Goal: Task Accomplishment & Management: Use online tool/utility

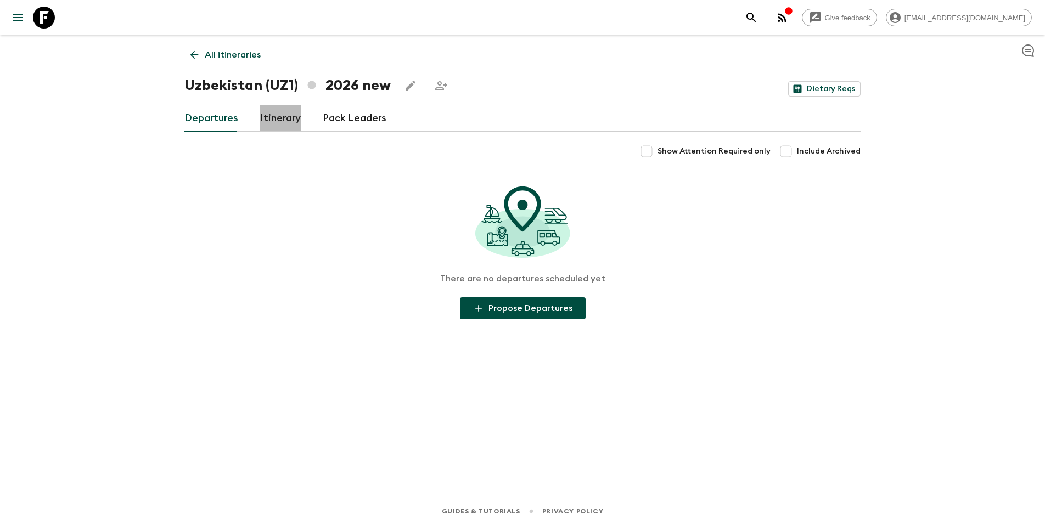
click at [264, 120] on link "Itinerary" at bounding box center [280, 118] width 41 height 26
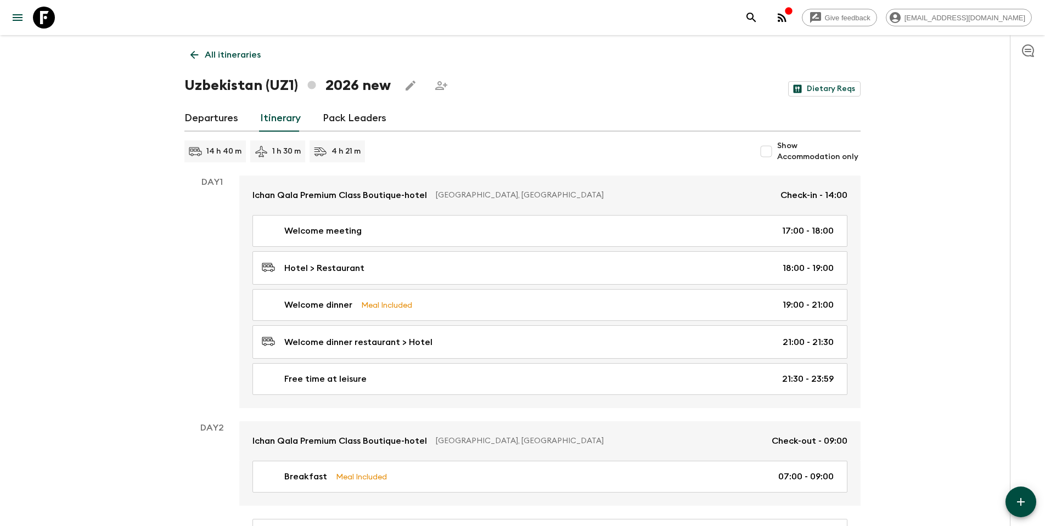
click at [360, 90] on h1 "Uzbekistan (UZ1) 2026 new" at bounding box center [287, 86] width 206 height 22
click at [213, 57] on p "All itineraries" at bounding box center [233, 54] width 56 height 13
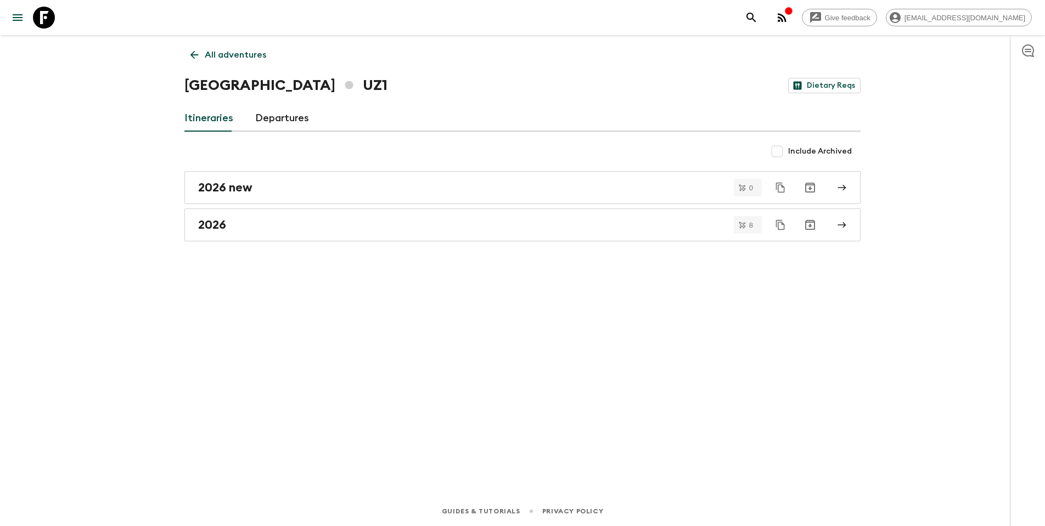
click at [311, 88] on h1 "Uzbekistan UZ1" at bounding box center [285, 86] width 203 height 22
click at [283, 84] on h1 "Uzbekistan UZ1" at bounding box center [285, 86] width 203 height 22
click at [345, 84] on icon at bounding box center [349, 85] width 8 height 8
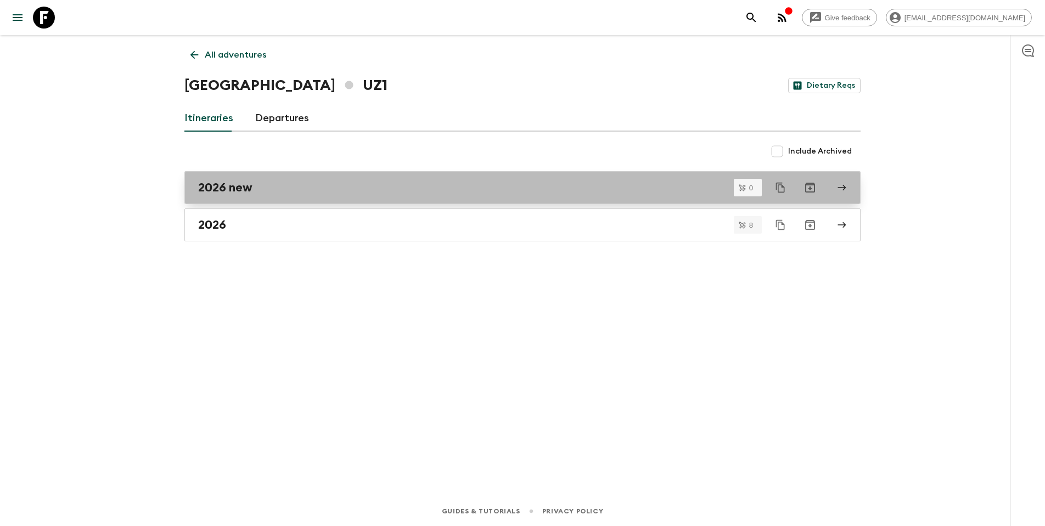
click at [234, 188] on h2 "2026 new" at bounding box center [225, 188] width 54 height 14
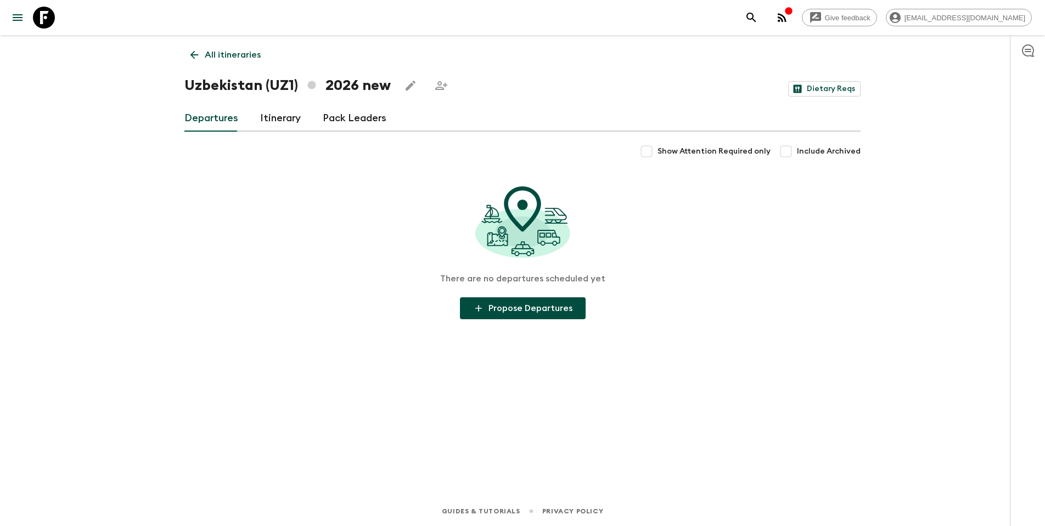
click at [207, 60] on p "All itineraries" at bounding box center [233, 54] width 56 height 13
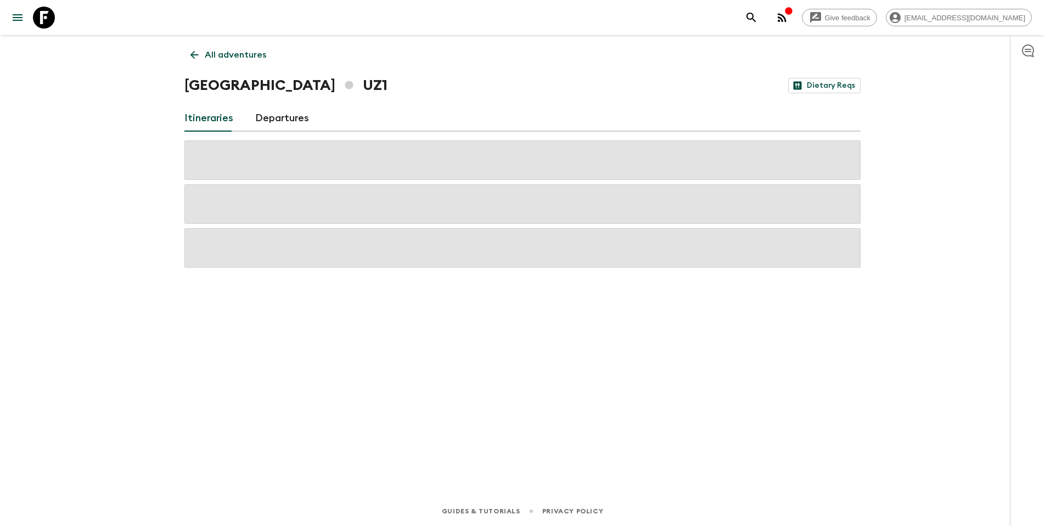
click at [201, 58] on link "All adventures" at bounding box center [228, 55] width 88 height 22
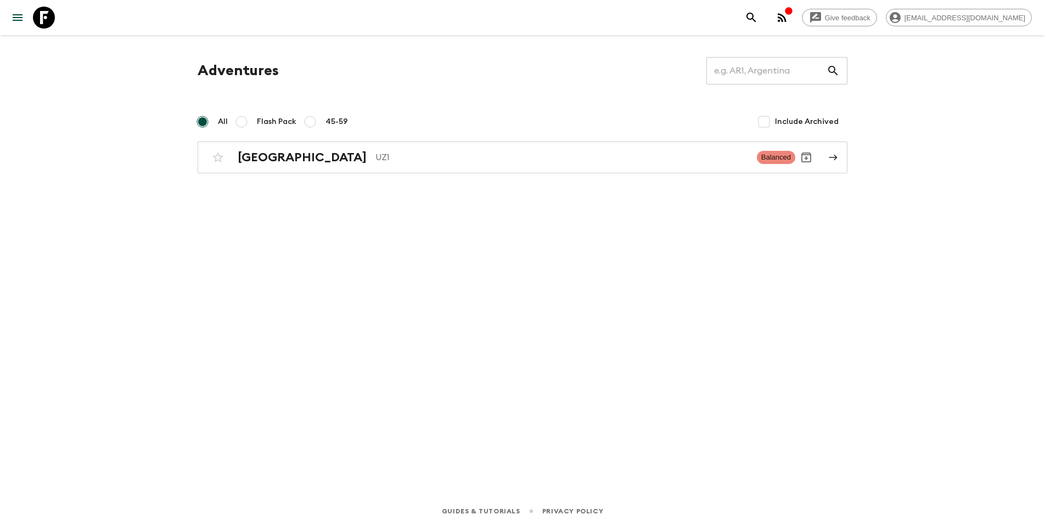
click at [16, 14] on icon "menu" at bounding box center [17, 17] width 13 height 13
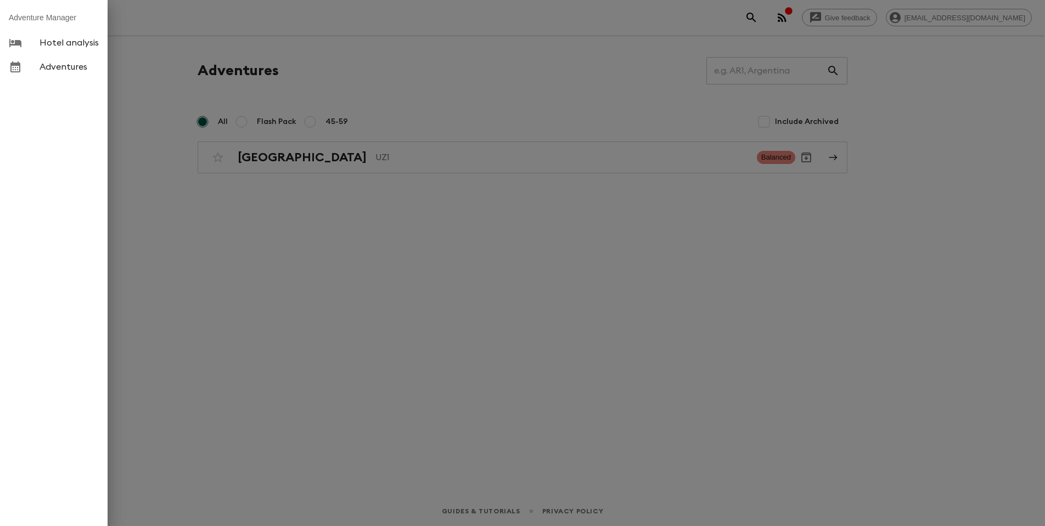
click at [70, 43] on span "Hotel analysis" at bounding box center [69, 42] width 59 height 11
click at [71, 65] on span "Adventures" at bounding box center [69, 66] width 59 height 11
click at [357, 226] on div at bounding box center [522, 263] width 1045 height 526
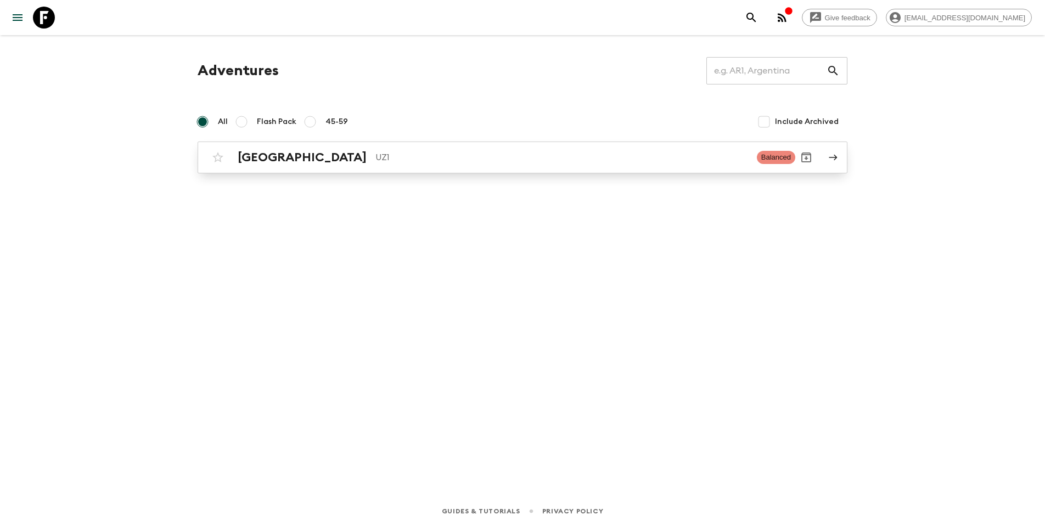
click at [303, 147] on div "Uzbekistan UZ1 Balanced" at bounding box center [501, 157] width 588 height 22
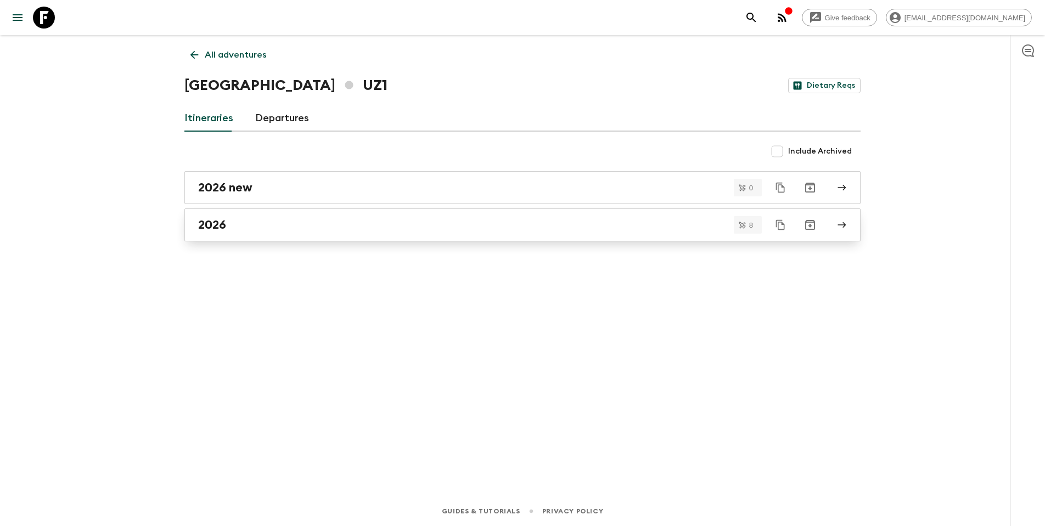
click at [240, 224] on div "2026" at bounding box center [512, 225] width 628 height 14
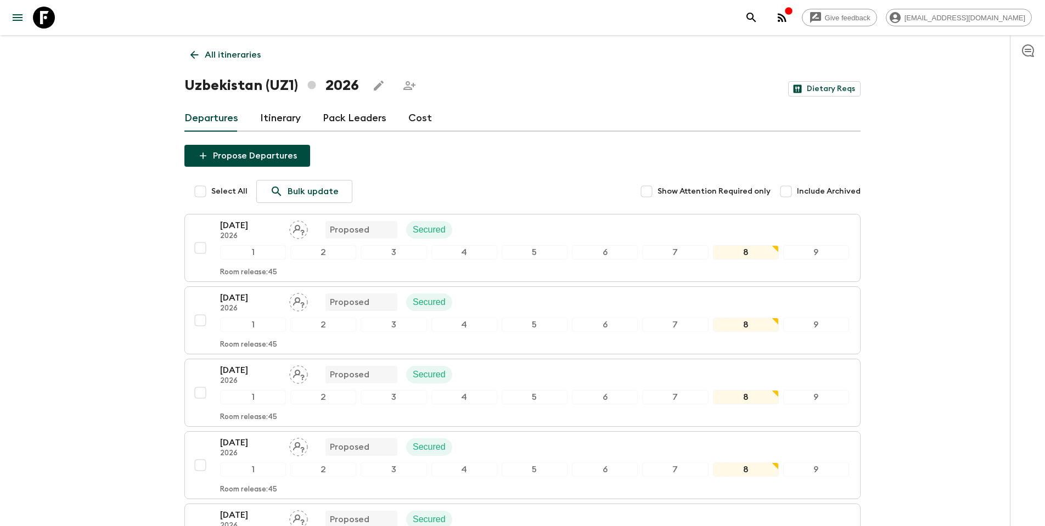
click at [424, 122] on link "Cost" at bounding box center [420, 118] width 24 height 26
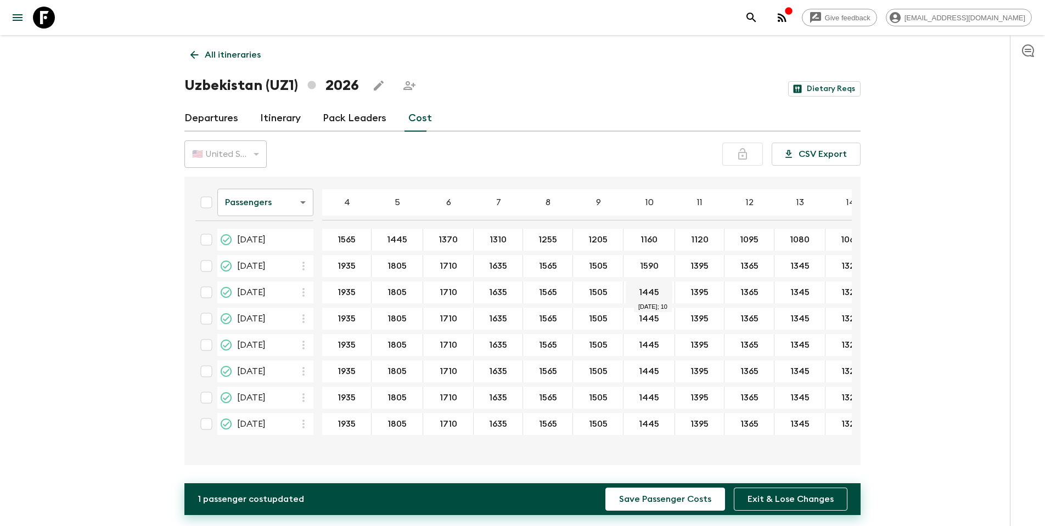
type input "1590"
drag, startPoint x: 659, startPoint y: 294, endPoint x: 634, endPoint y: 292, distance: 25.8
type input "1590"
drag, startPoint x: 635, startPoint y: 316, endPoint x: 657, endPoint y: 318, distance: 22.1
type input "1590"
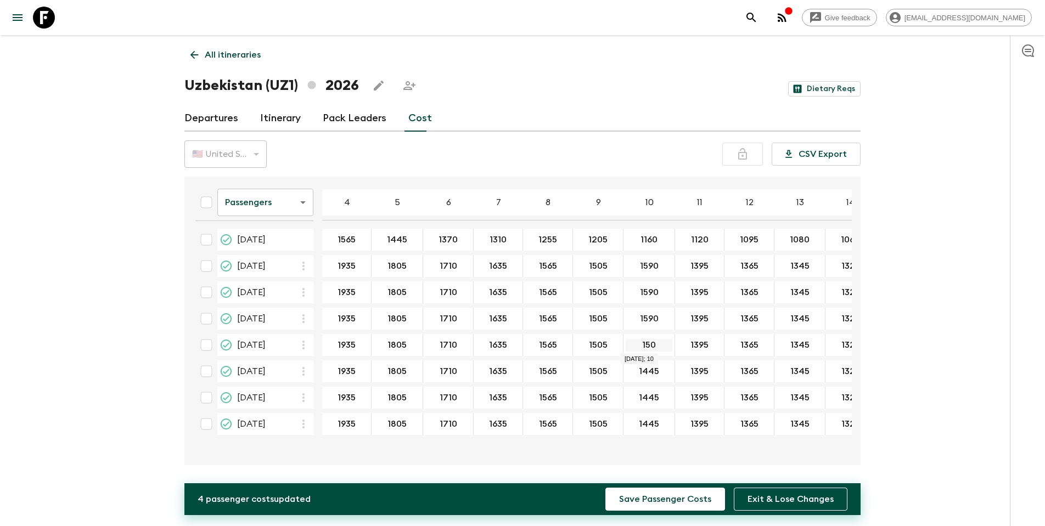
click at [646, 346] on input "150" at bounding box center [648, 345] width 47 height 13
type input "1590"
click at [649, 376] on input "150" at bounding box center [648, 371] width 47 height 13
click at [646, 373] on input "150" at bounding box center [648, 371] width 47 height 13
type input "1590"
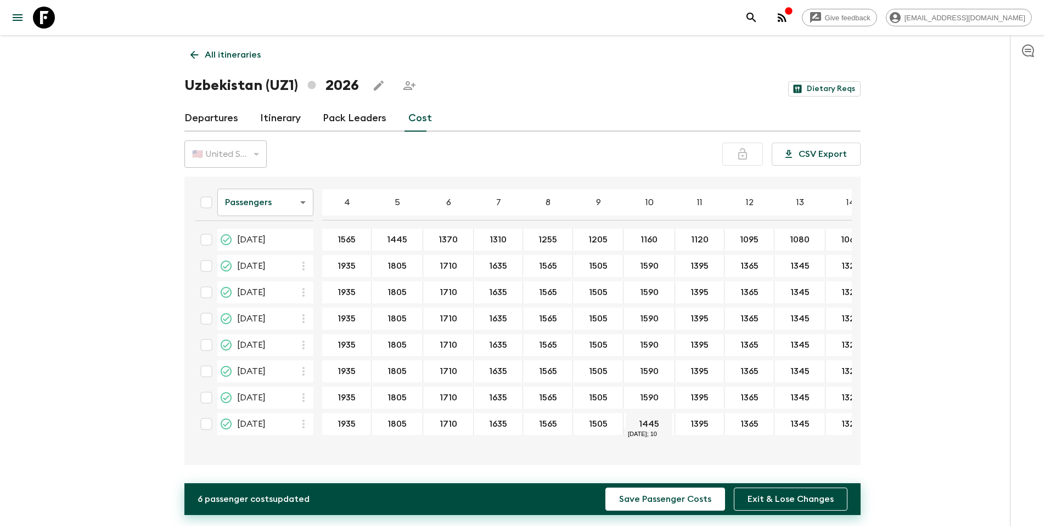
type input "1590"
click at [656, 303] on table "Passengers passengersCost ​ 4 5 6 7 8 9 10 11 12 13 14 15 16 17 18 [DATE] 1565 …" at bounding box center [620, 310] width 867 height 258
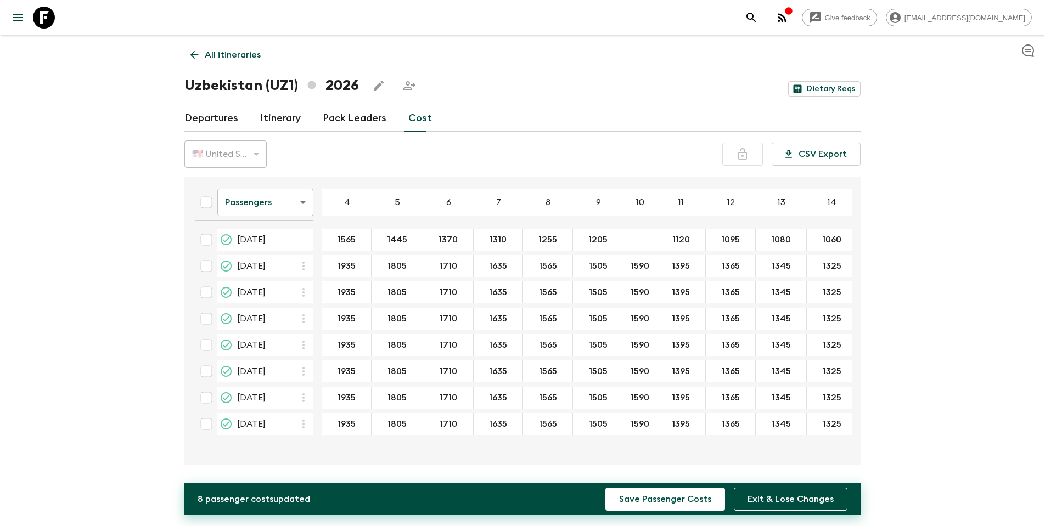
click at [693, 279] on table "Passengers passengersCost ​ 4 5 6 7 8 9 10 11 12 13 14 15 16 17 18 [DATE] 1565 …" at bounding box center [613, 310] width 852 height 258
click at [642, 236] on input "24 Apr 2026; 10" at bounding box center [639, 240] width 28 height 13
click at [644, 290] on input "1590" at bounding box center [639, 292] width 28 height 13
click at [642, 267] on input "1590" at bounding box center [639, 266] width 28 height 13
click at [642, 242] on input "24 Apr 2026; 10" at bounding box center [639, 240] width 28 height 13
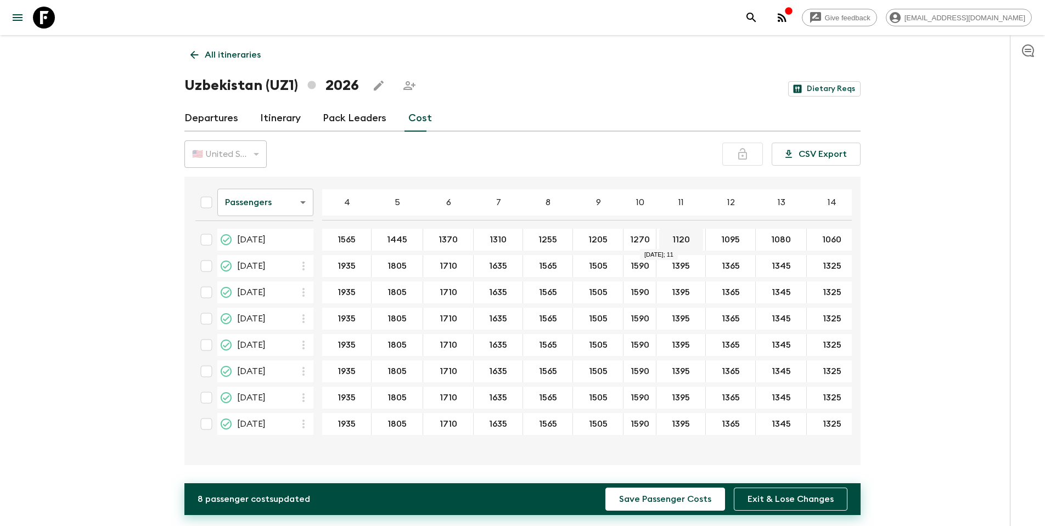
type input "1270"
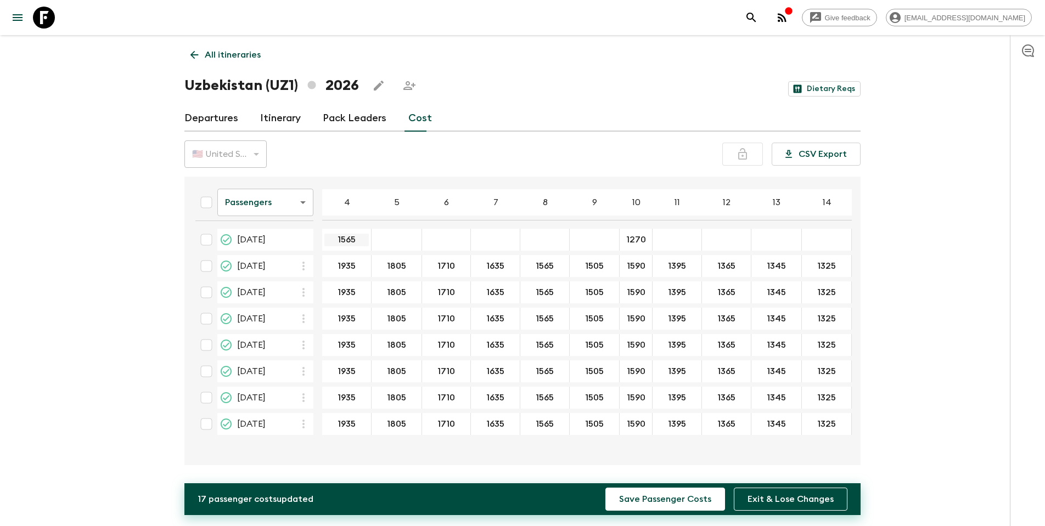
click at [347, 237] on input "1565" at bounding box center [346, 240] width 44 height 13
type input "1"
click at [790, 505] on button "Exit & Lose Changes" at bounding box center [791, 499] width 114 height 23
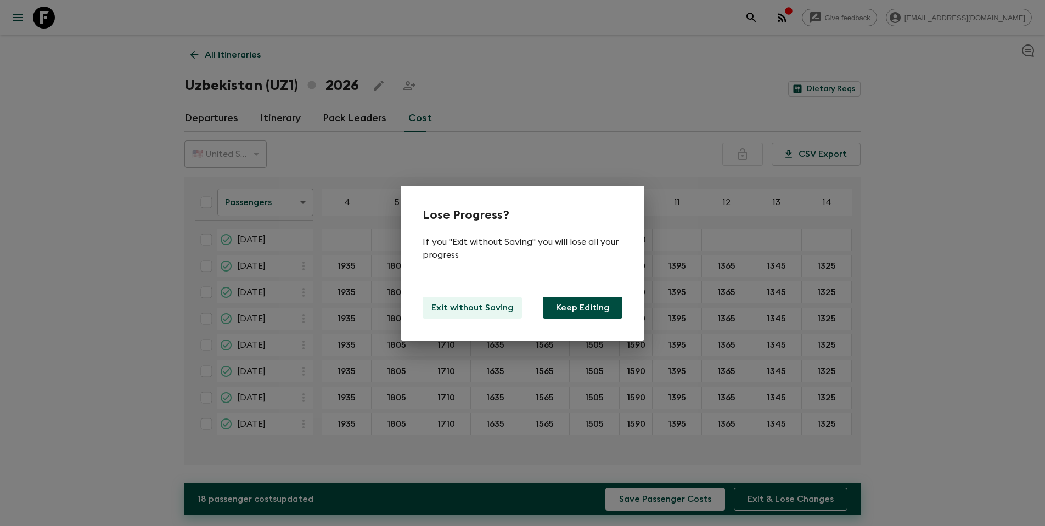
click at [463, 311] on p "Exit without Saving" at bounding box center [472, 307] width 82 height 13
type input "1445"
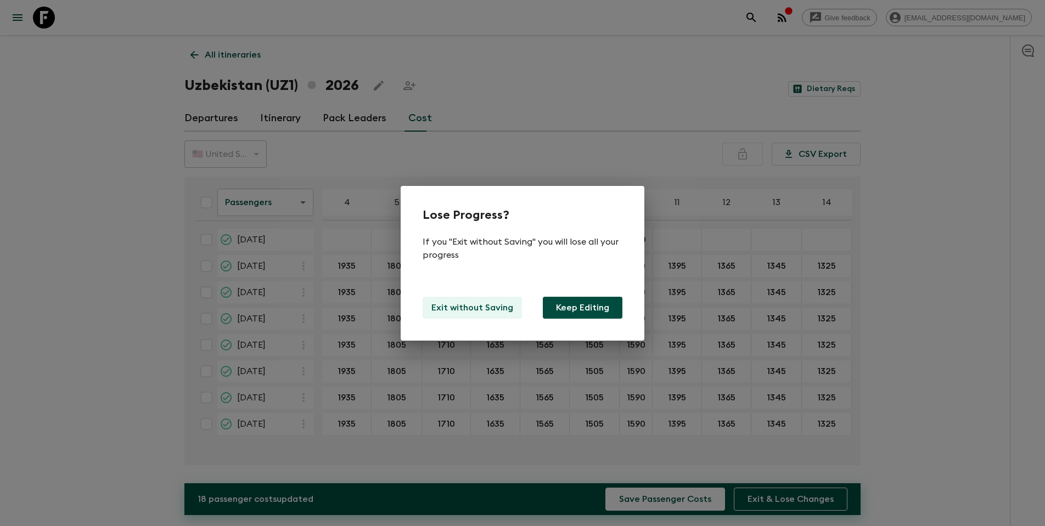
type input "1445"
type input "1160"
type input "1565"
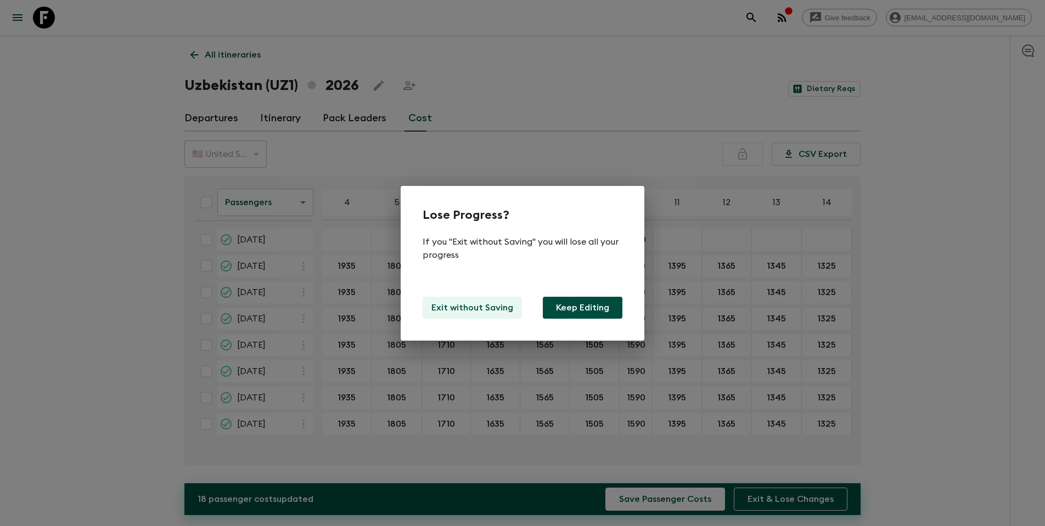
type input "1120"
type input "1095"
type input "1080"
type input "1060"
type input "1205"
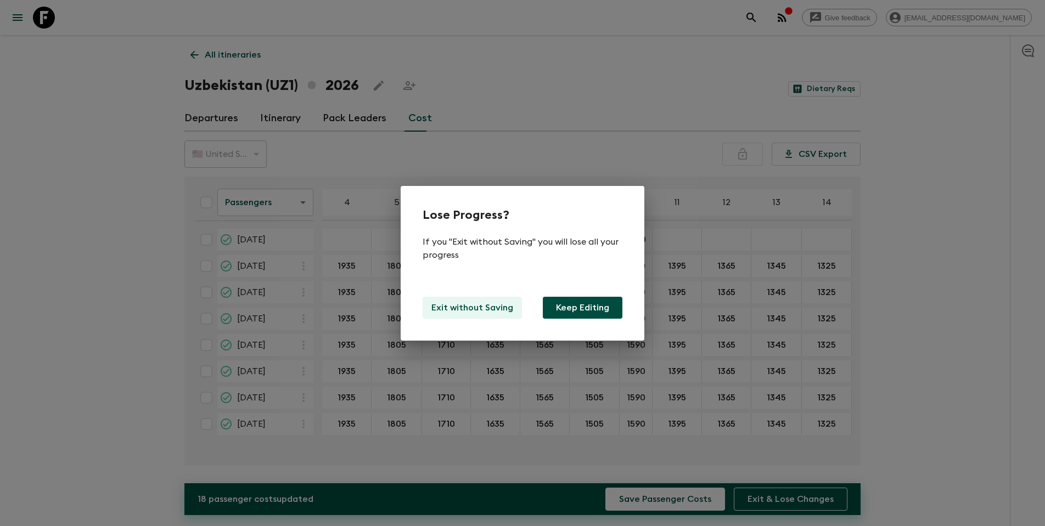
type input "1255"
type input "1310"
type input "1370"
type input "1445"
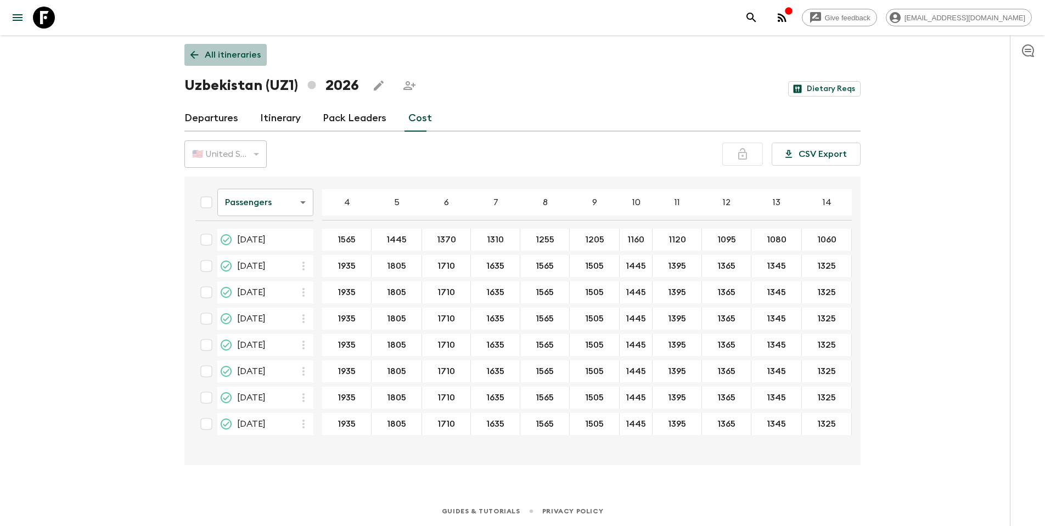
click at [223, 60] on p "All itineraries" at bounding box center [233, 54] width 56 height 13
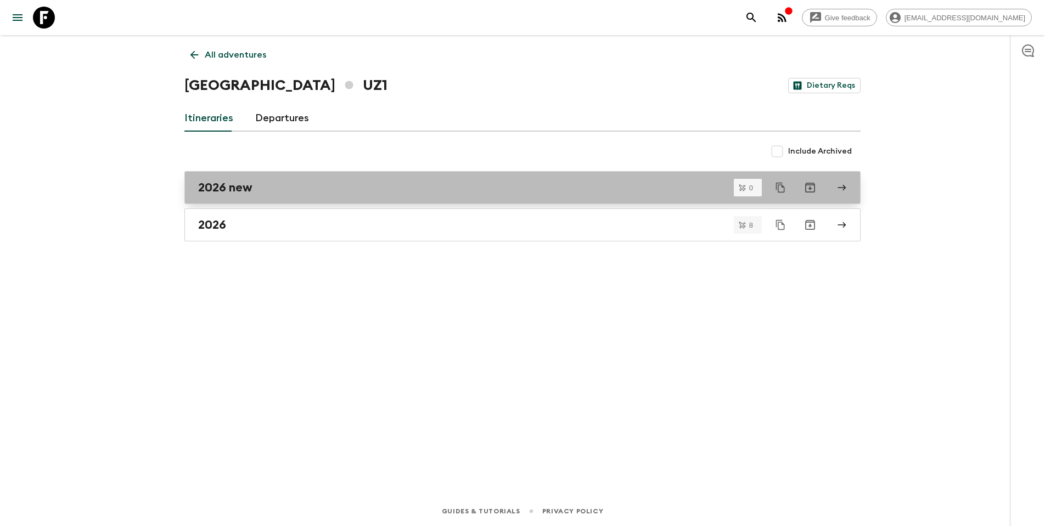
click at [251, 193] on h2 "2026 new" at bounding box center [225, 188] width 54 height 14
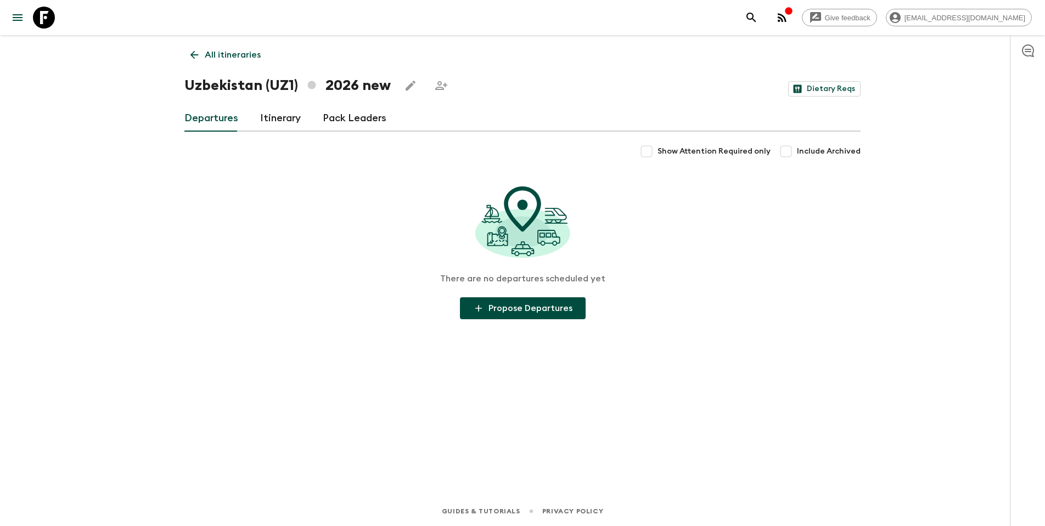
click at [274, 121] on link "Itinerary" at bounding box center [280, 118] width 41 height 26
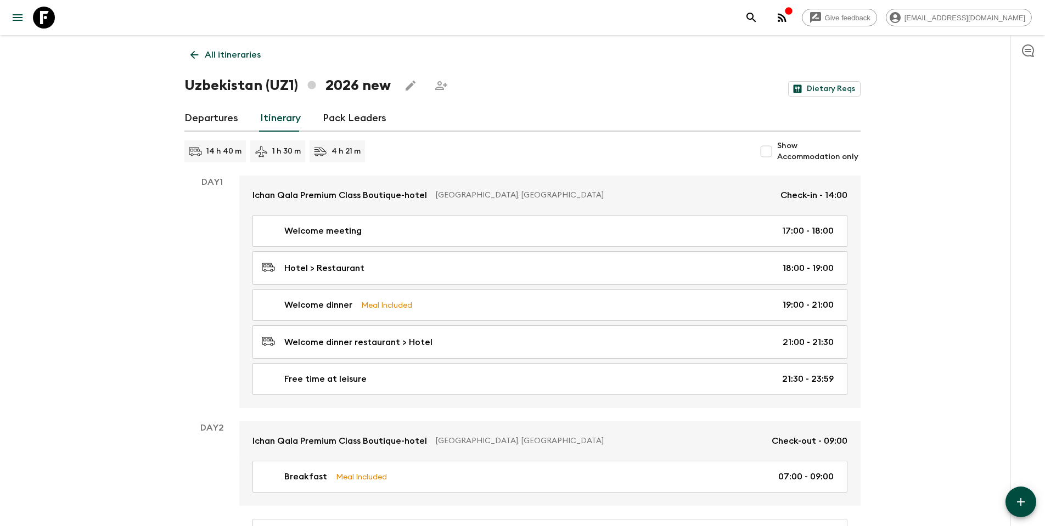
click at [343, 116] on link "Pack Leaders" at bounding box center [355, 118] width 64 height 26
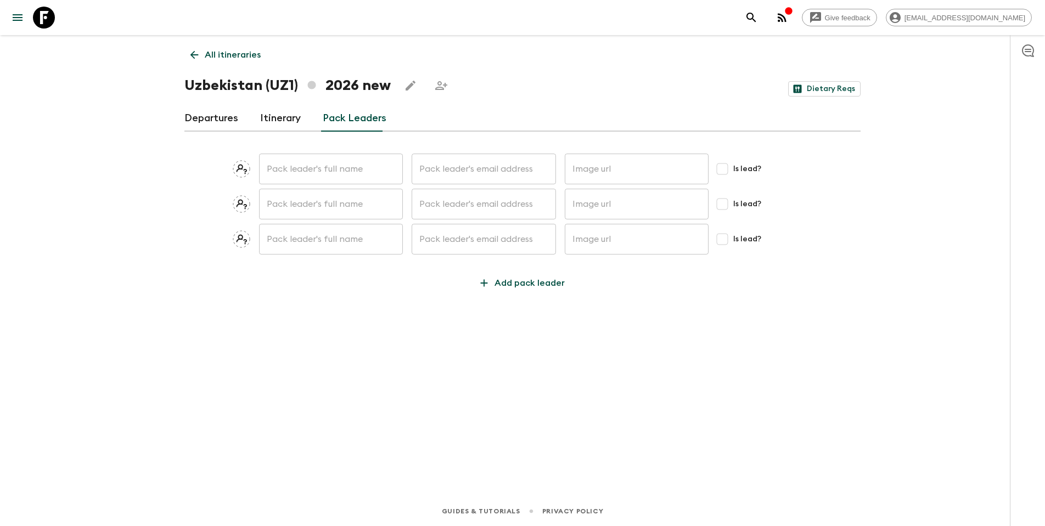
click at [277, 114] on link "Itinerary" at bounding box center [280, 118] width 41 height 26
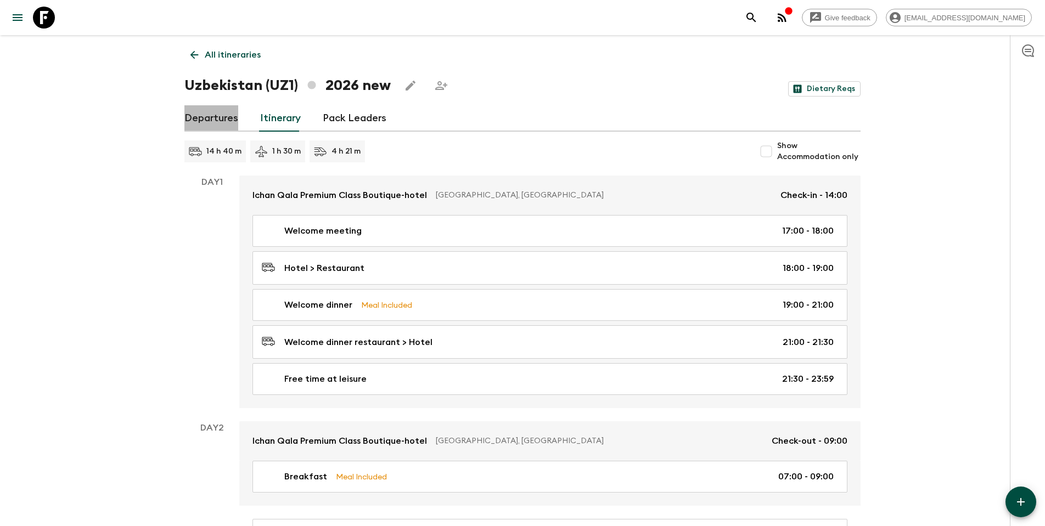
click at [213, 120] on link "Departures" at bounding box center [211, 118] width 54 height 26
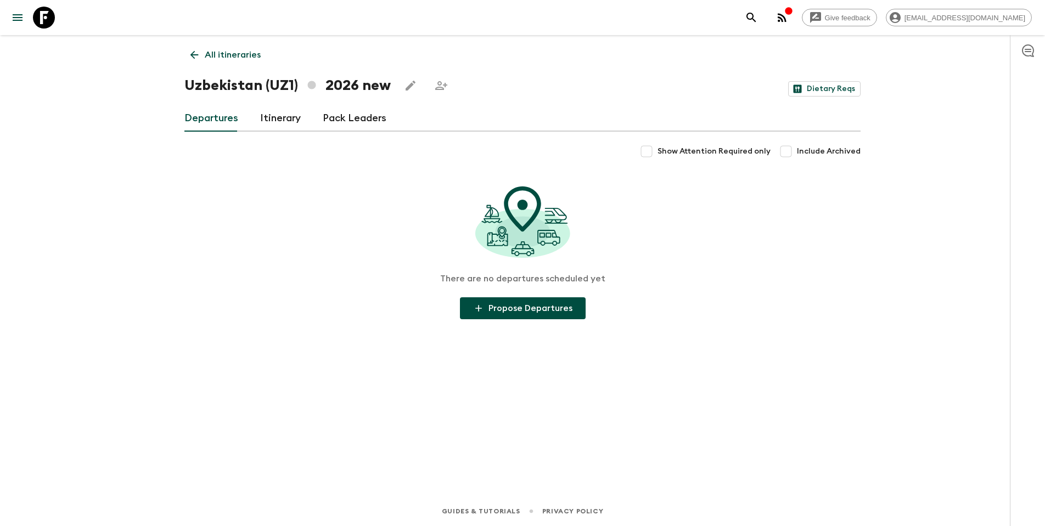
click at [278, 118] on link "Itinerary" at bounding box center [280, 118] width 41 height 26
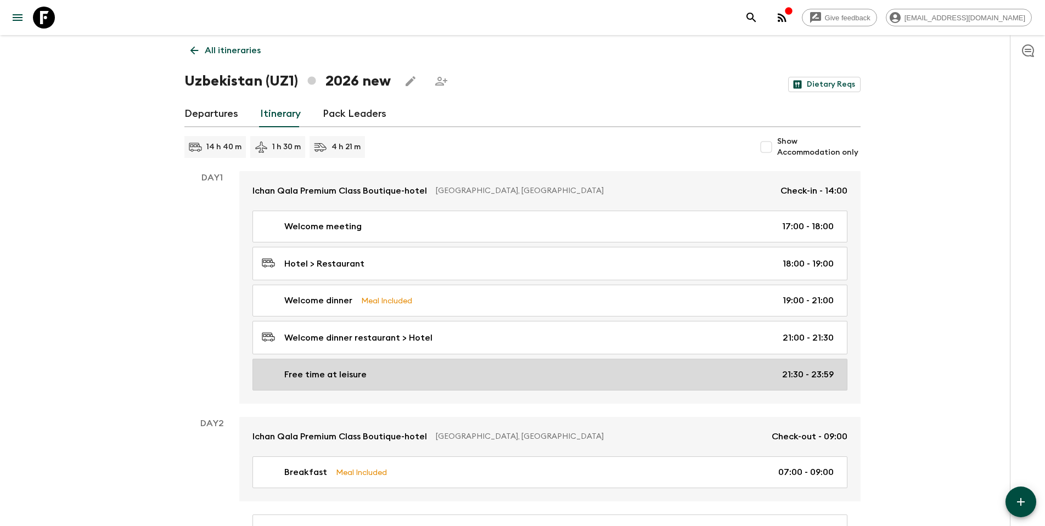
scroll to position [2, 0]
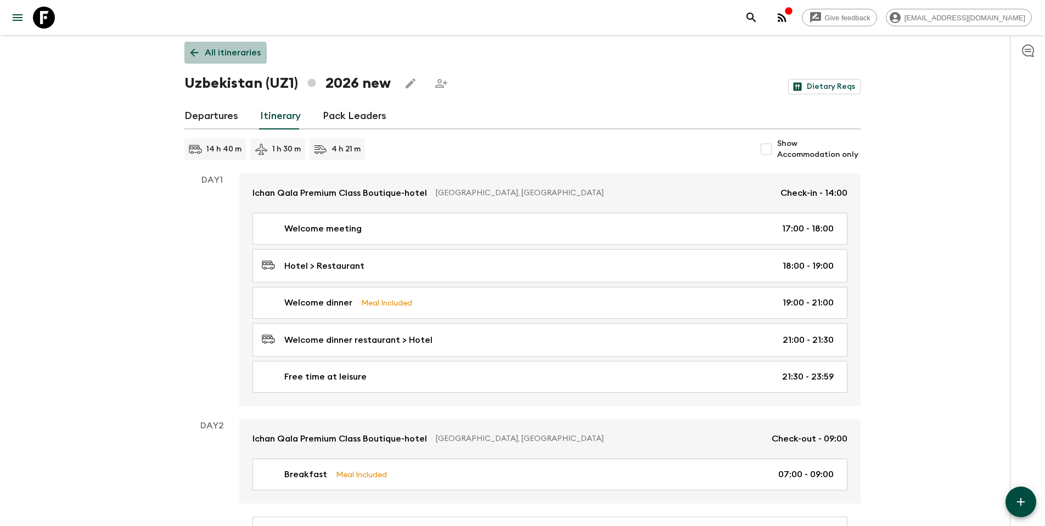
click at [198, 54] on icon at bounding box center [194, 53] width 12 height 12
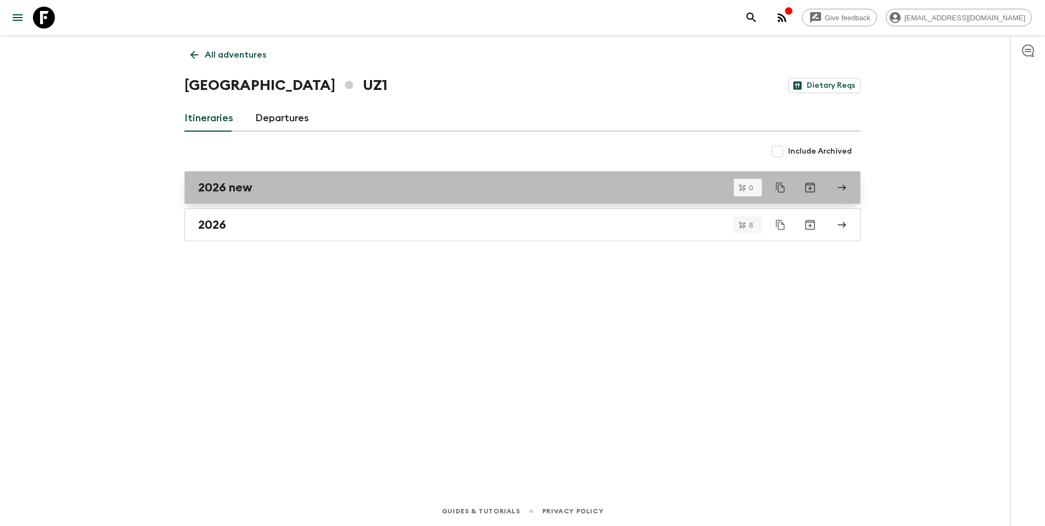
click at [251, 195] on link "2026 new" at bounding box center [522, 187] width 676 height 33
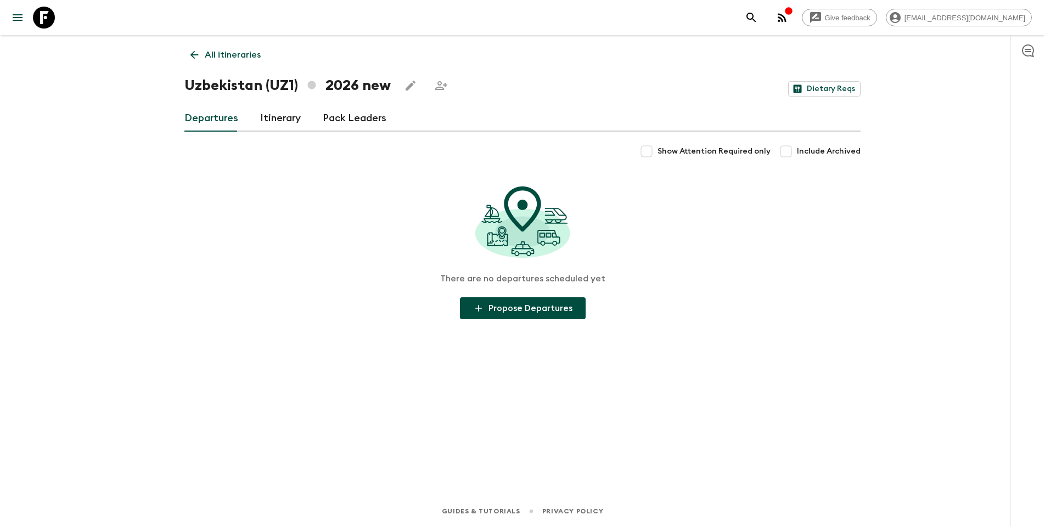
click at [211, 52] on p "All itineraries" at bounding box center [233, 54] width 56 height 13
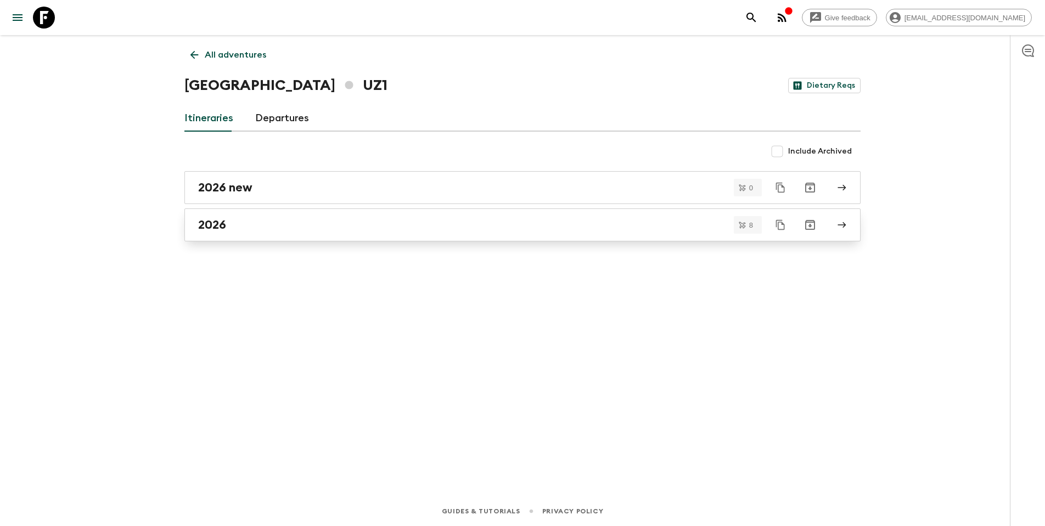
click at [212, 227] on h2 "2026" at bounding box center [212, 225] width 28 height 14
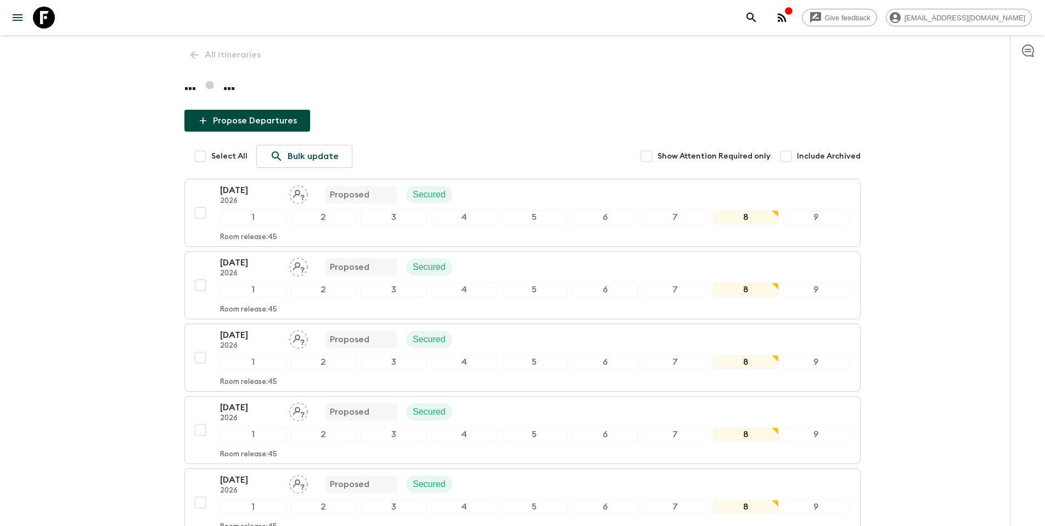
click at [201, 47] on div "All itineraries ... ... Propose Departures Select All Bulk update Show Attentio…" at bounding box center [522, 414] width 702 height 758
click at [201, 57] on div "All itineraries ... ... Propose Departures Select All Bulk update Show Attentio…" at bounding box center [522, 414] width 702 height 758
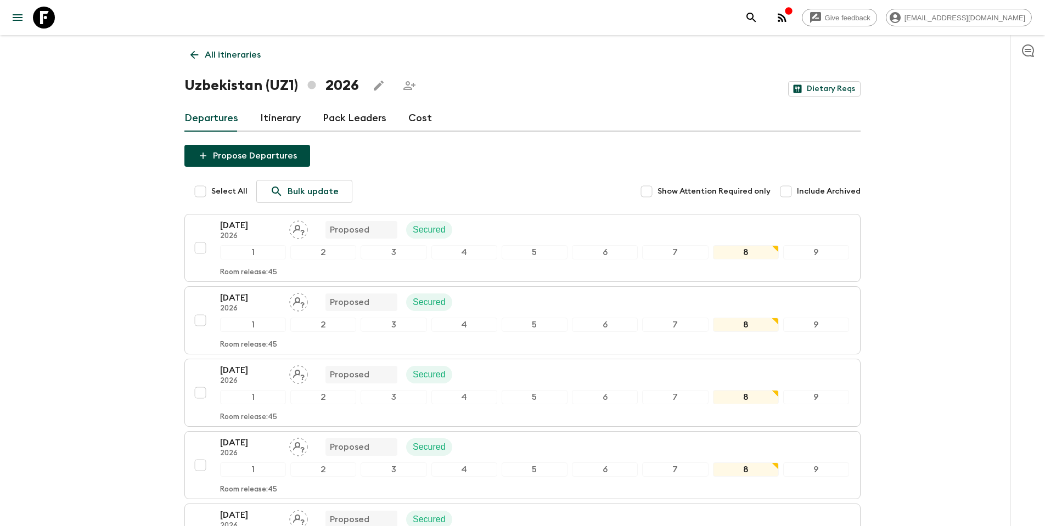
click at [413, 116] on link "Cost" at bounding box center [420, 118] width 24 height 26
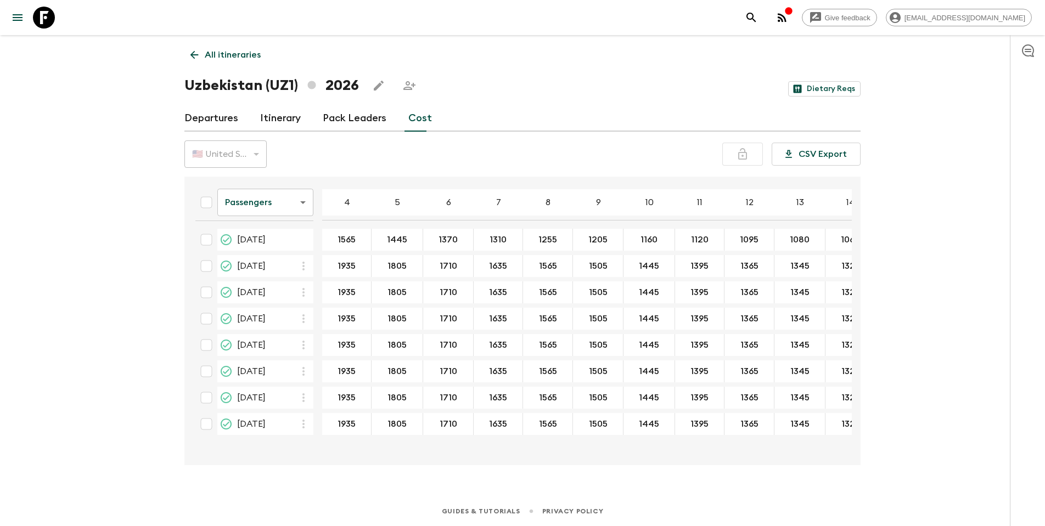
click at [273, 120] on link "Itinerary" at bounding box center [280, 118] width 41 height 26
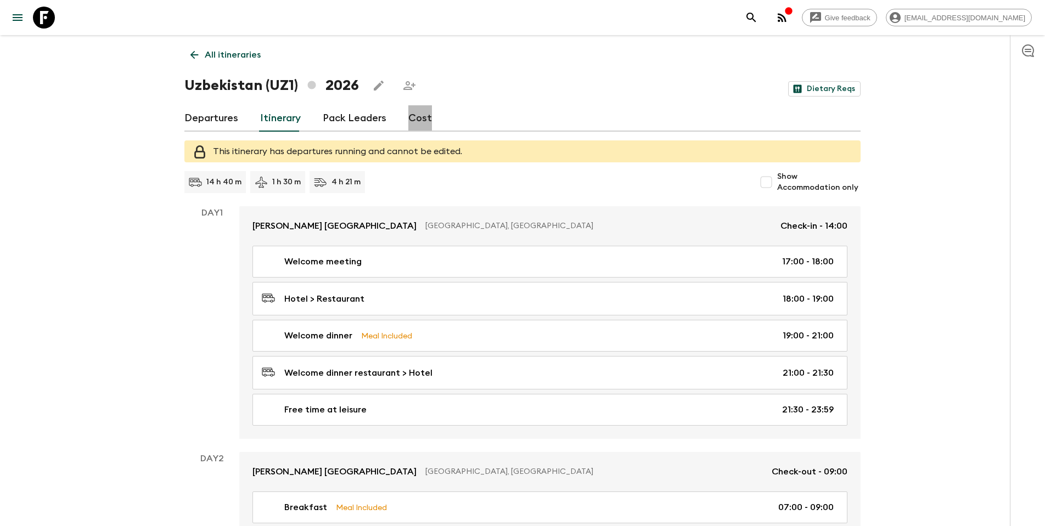
click at [422, 123] on link "Cost" at bounding box center [420, 118] width 24 height 26
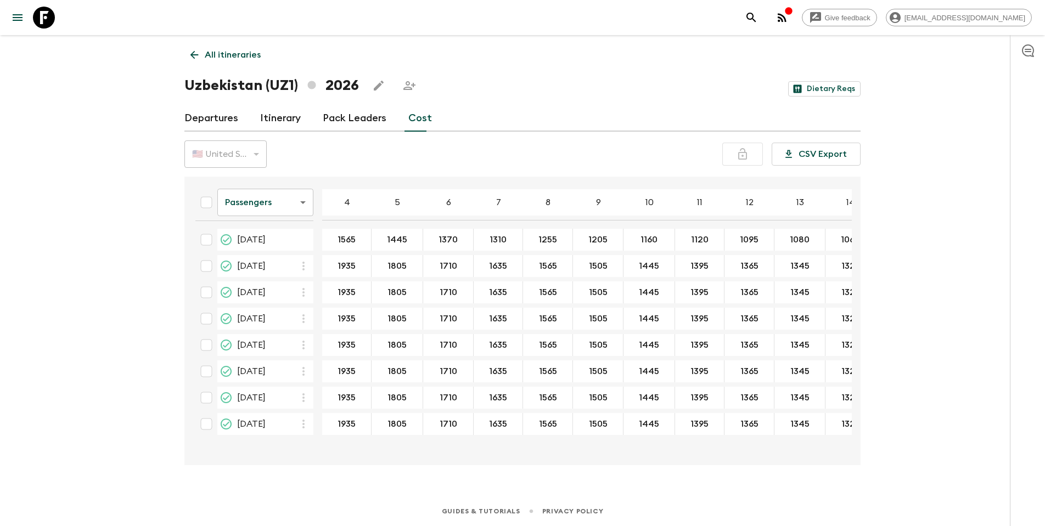
click at [639, 101] on div "All itineraries [GEOGRAPHIC_DATA] (UZ1) 2026 Dietary Reqs Departures Itinerary …" at bounding box center [522, 250] width 702 height 431
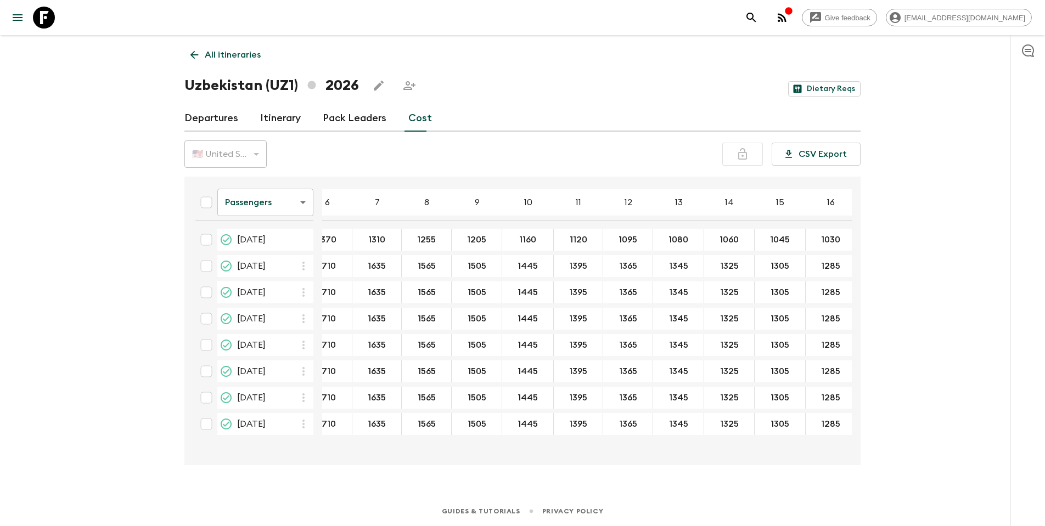
click at [519, 274] on div "1445 ​" at bounding box center [527, 266] width 47 height 22
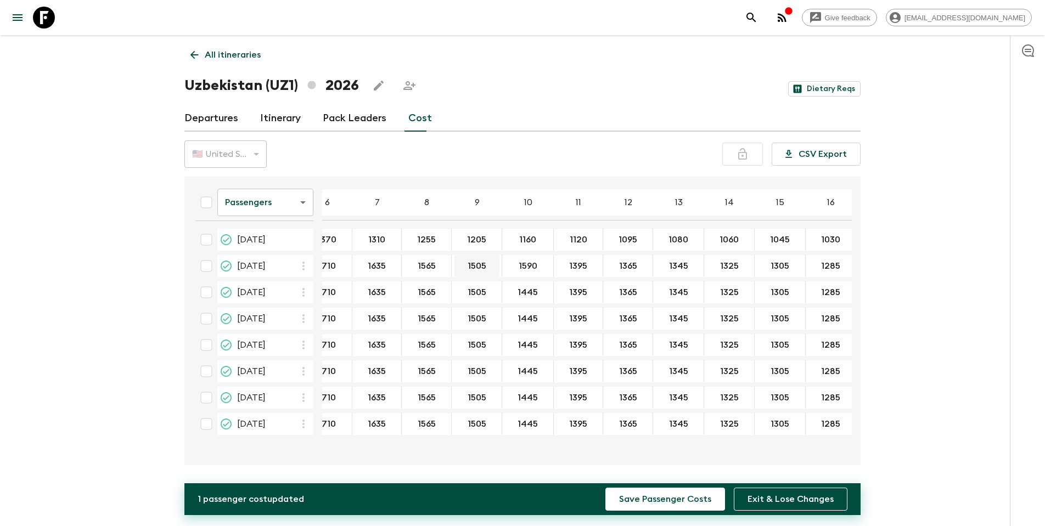
type input "1590"
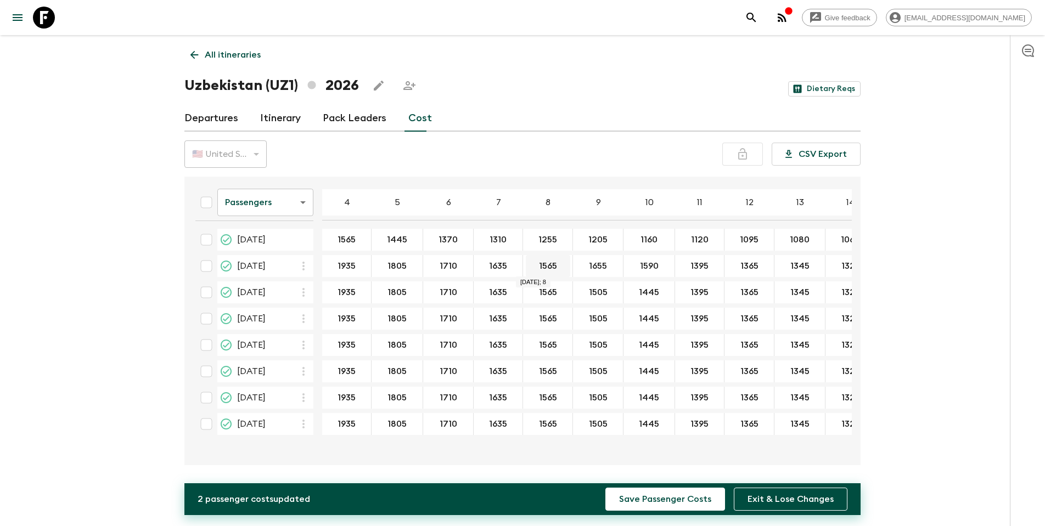
type input "1655"
click at [543, 266] on input "1825" at bounding box center [547, 266] width 45 height 13
type input "1725"
type input "1795"
type input "1870"
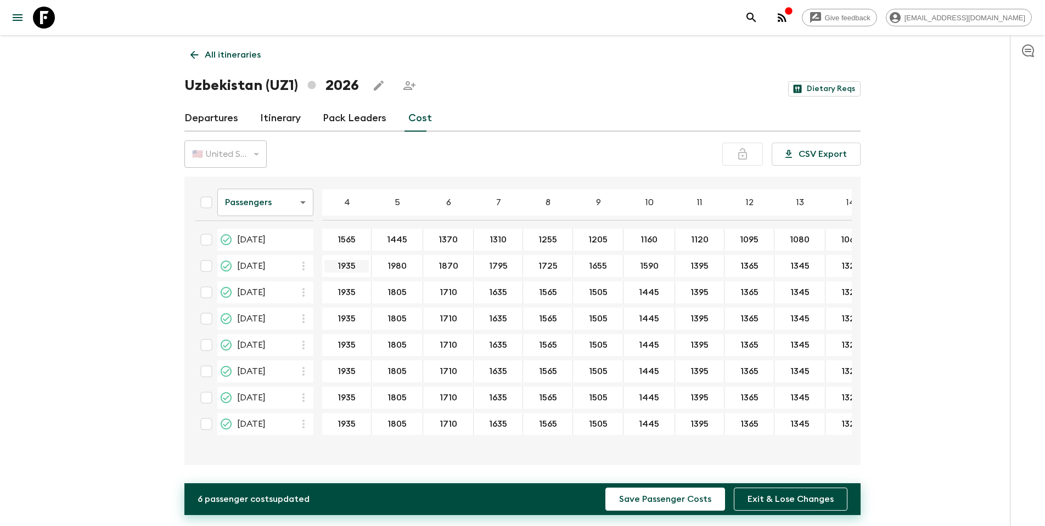
type input "1980"
click at [345, 262] on input "1935" at bounding box center [346, 266] width 44 height 13
type input "1"
type input "2115"
drag, startPoint x: 337, startPoint y: 238, endPoint x: 491, endPoint y: 244, distance: 153.7
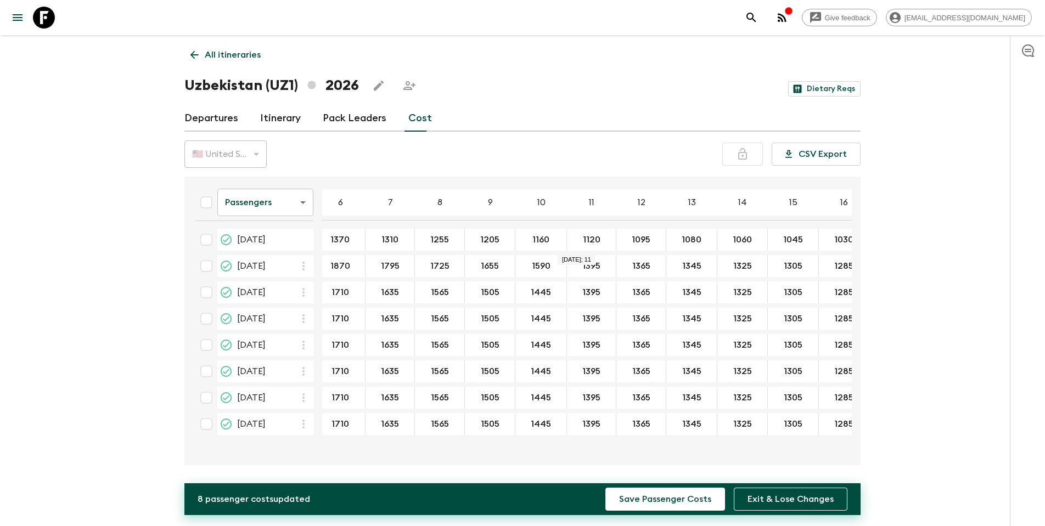
scroll to position [0, 111]
click at [535, 270] on input "1590" at bounding box center [538, 266] width 47 height 13
click at [585, 266] on input "1395" at bounding box center [588, 266] width 44 height 13
drag, startPoint x: 590, startPoint y: 264, endPoint x: 569, endPoint y: 264, distance: 21.4
click at [569, 264] on input "1395" at bounding box center [588, 266] width 44 height 13
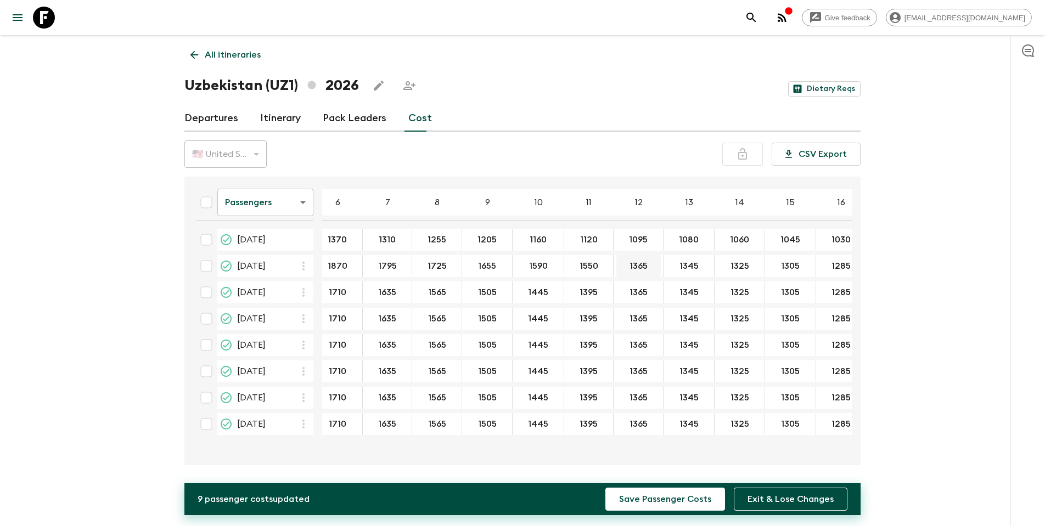
type input "1550"
type input "1510"
click at [591, 268] on input "1550" at bounding box center [588, 266] width 44 height 13
type input "1485"
type input "1460"
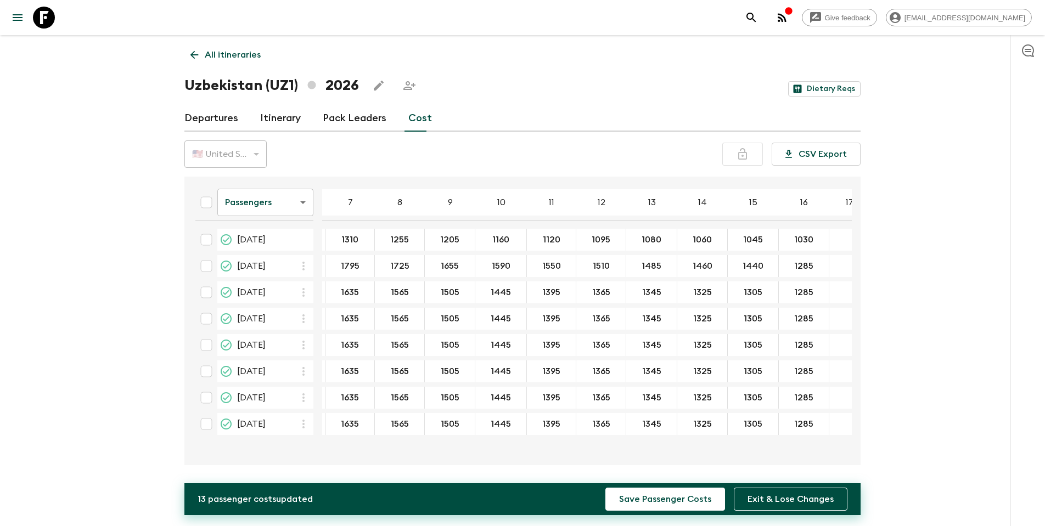
scroll to position [0, 154]
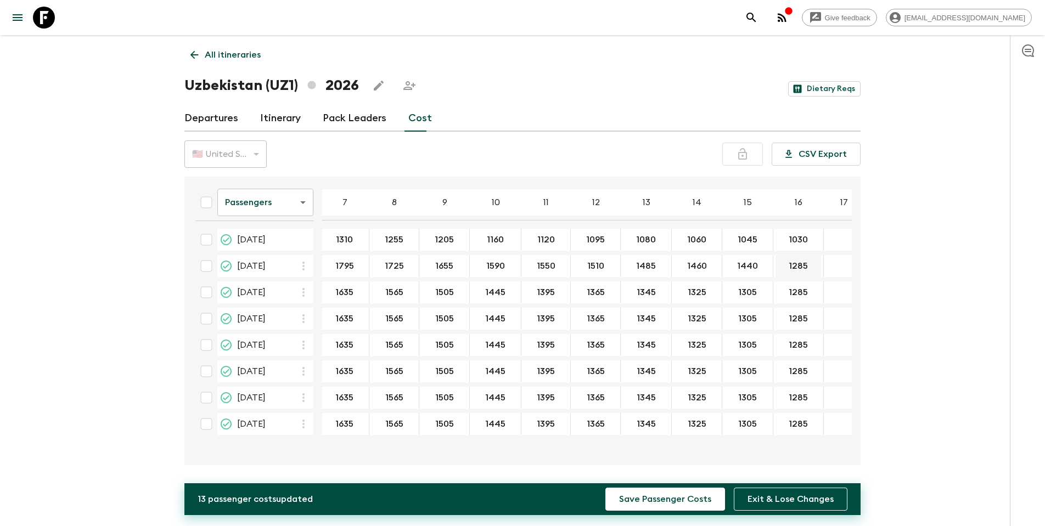
type input "1440"
type input "1190"
drag, startPoint x: 799, startPoint y: 236, endPoint x: 781, endPoint y: 236, distance: 18.1
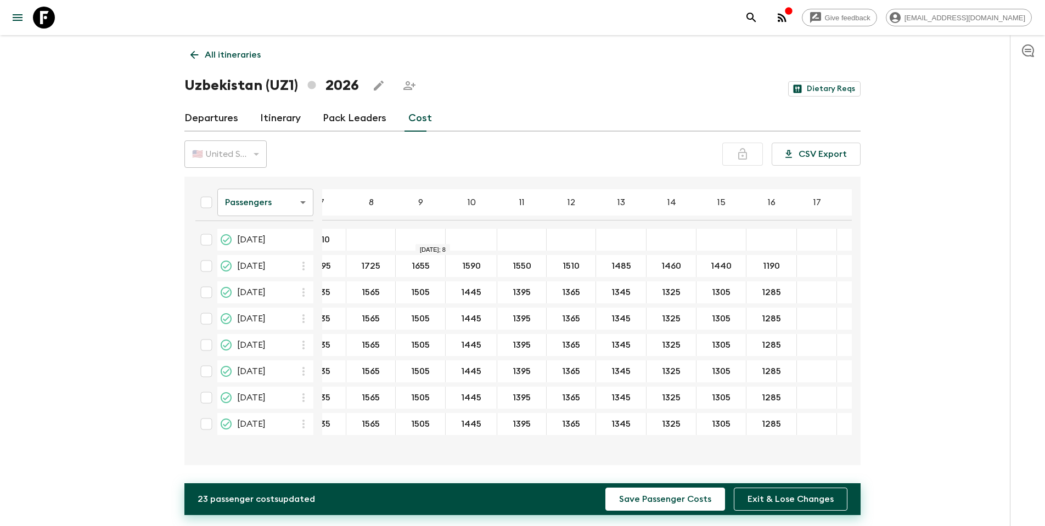
scroll to position [0, 178]
click at [764, 266] on input "1190" at bounding box center [770, 266] width 46 height 13
drag, startPoint x: 773, startPoint y: 264, endPoint x: 742, endPoint y: 266, distance: 30.2
click at [747, 266] on input "1190" at bounding box center [770, 266] width 46 height 13
type input "1420"
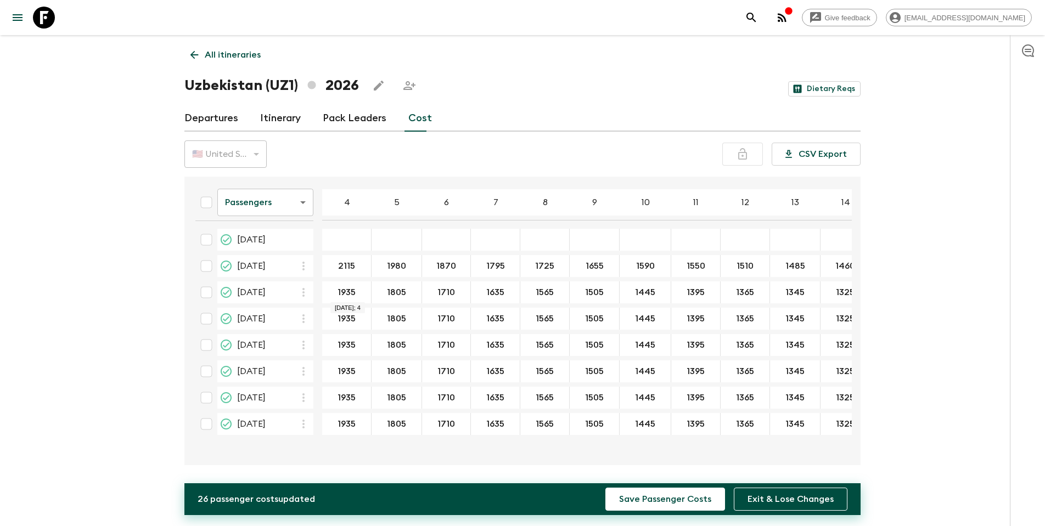
scroll to position [0, 0]
drag, startPoint x: 340, startPoint y: 265, endPoint x: 360, endPoint y: 265, distance: 20.8
click at [360, 265] on input "2115" at bounding box center [346, 266] width 44 height 13
type input "2115"
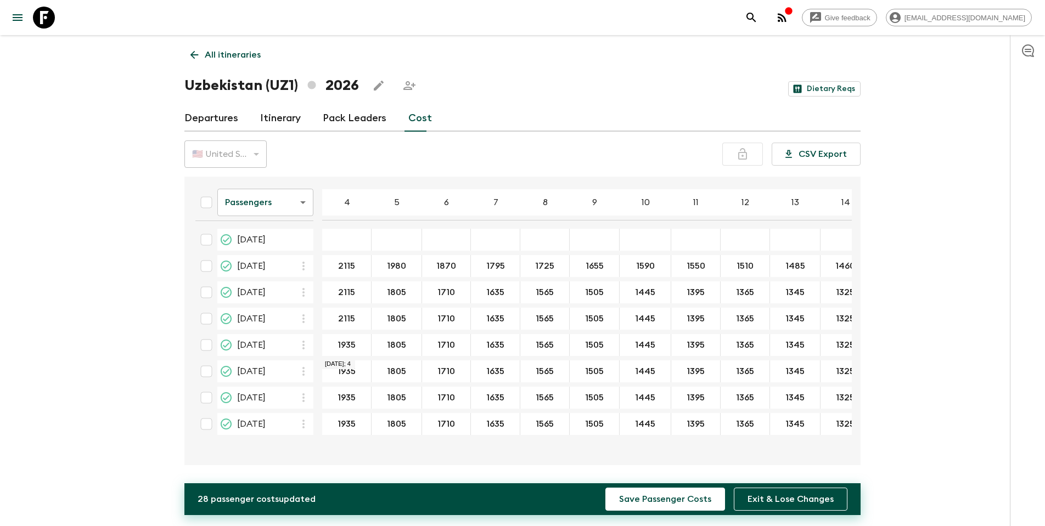
type input "2115"
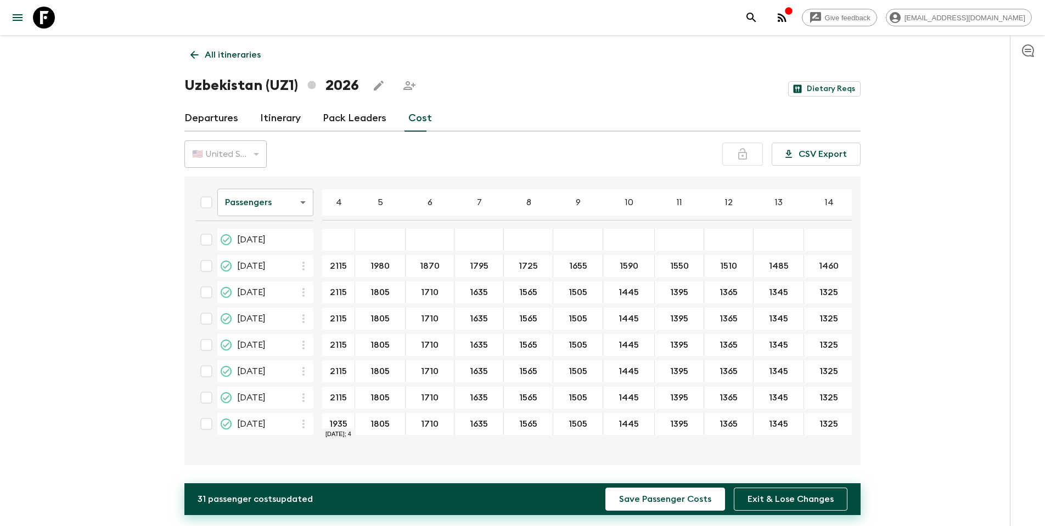
type input "2115"
click at [380, 268] on input "1980" at bounding box center [380, 266] width 46 height 13
drag, startPoint x: 390, startPoint y: 264, endPoint x: 363, endPoint y: 264, distance: 26.9
click at [363, 264] on input "1980" at bounding box center [380, 266] width 46 height 13
type input "1980"
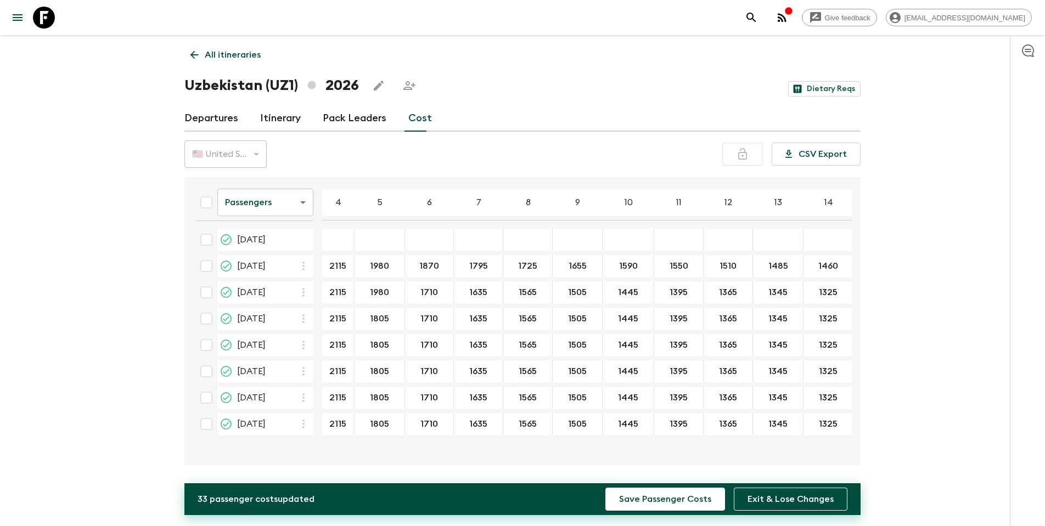
type input "1980"
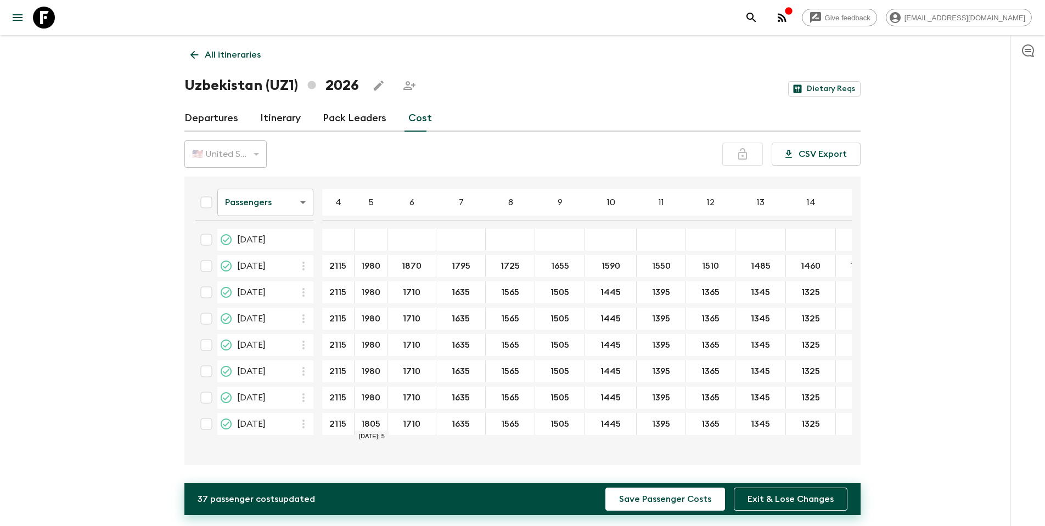
type input "1980"
drag, startPoint x: 422, startPoint y: 268, endPoint x: 401, endPoint y: 268, distance: 20.8
click at [401, 268] on input "1870" at bounding box center [412, 266] width 44 height 13
click at [410, 297] on input "1710" at bounding box center [412, 292] width 44 height 13
paste input "87"
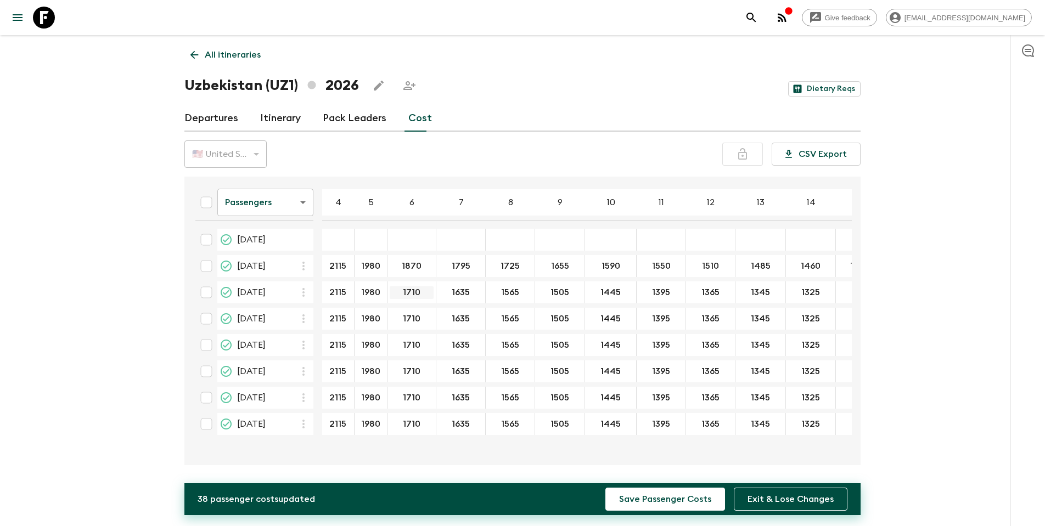
type input "1870"
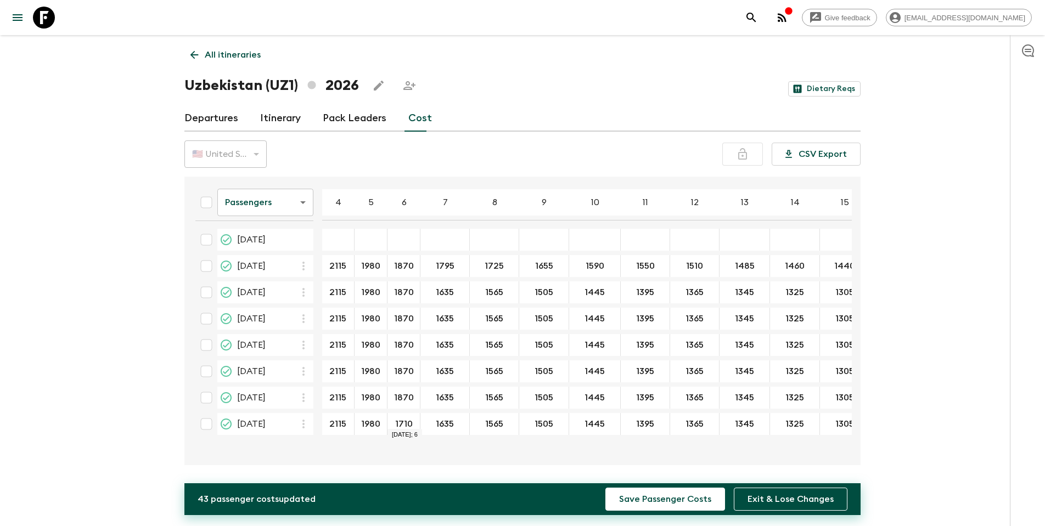
type input "1870"
click at [456, 266] on input "1795" at bounding box center [444, 266] width 44 height 13
drag, startPoint x: 456, startPoint y: 266, endPoint x: 430, endPoint y: 266, distance: 25.8
click at [430, 266] on input "1795" at bounding box center [444, 266] width 44 height 13
type input "1795"
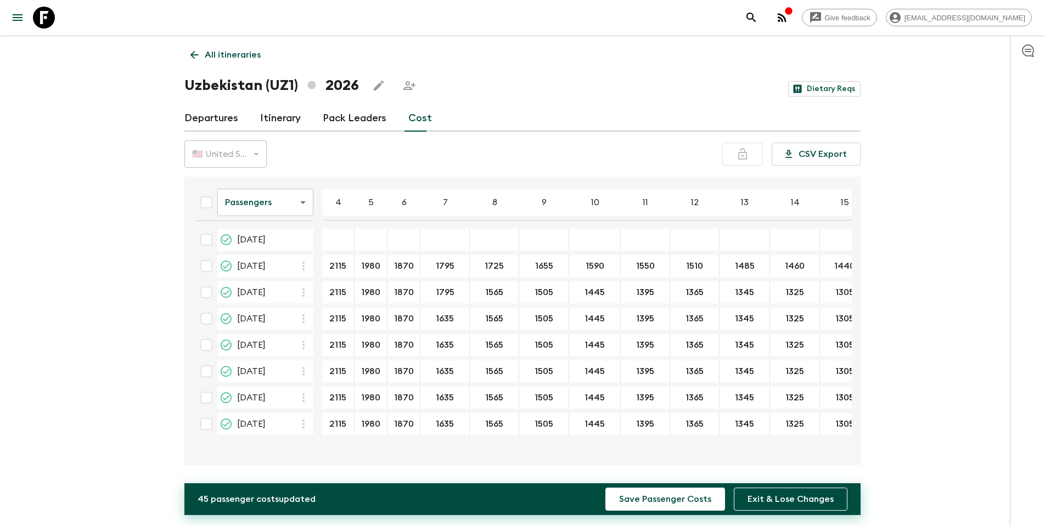
type input "1795"
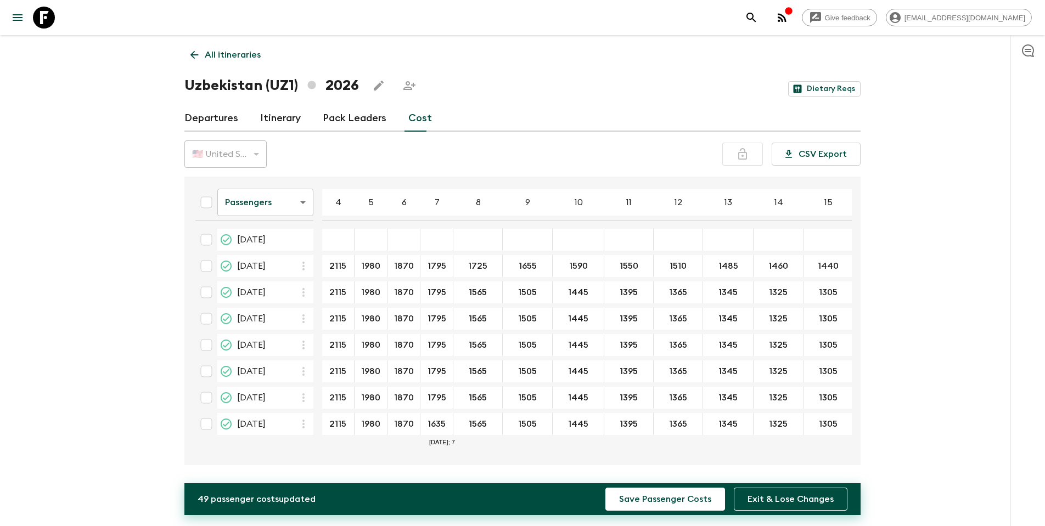
type input "1795"
click at [488, 266] on input "1725" at bounding box center [477, 266] width 44 height 13
drag, startPoint x: 487, startPoint y: 263, endPoint x: 459, endPoint y: 266, distance: 28.1
click at [459, 266] on input "1725" at bounding box center [477, 266] width 44 height 13
type input "1725"
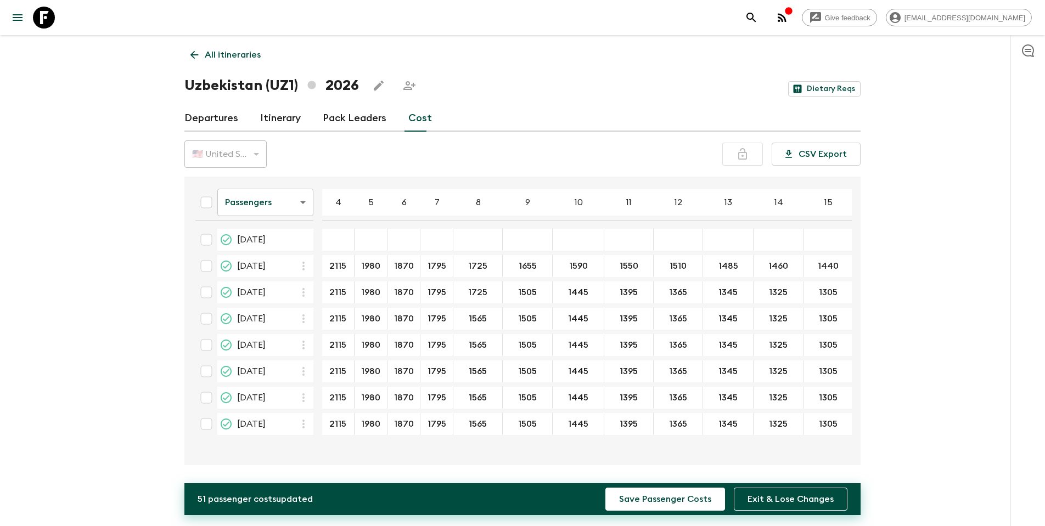
type input "1725"
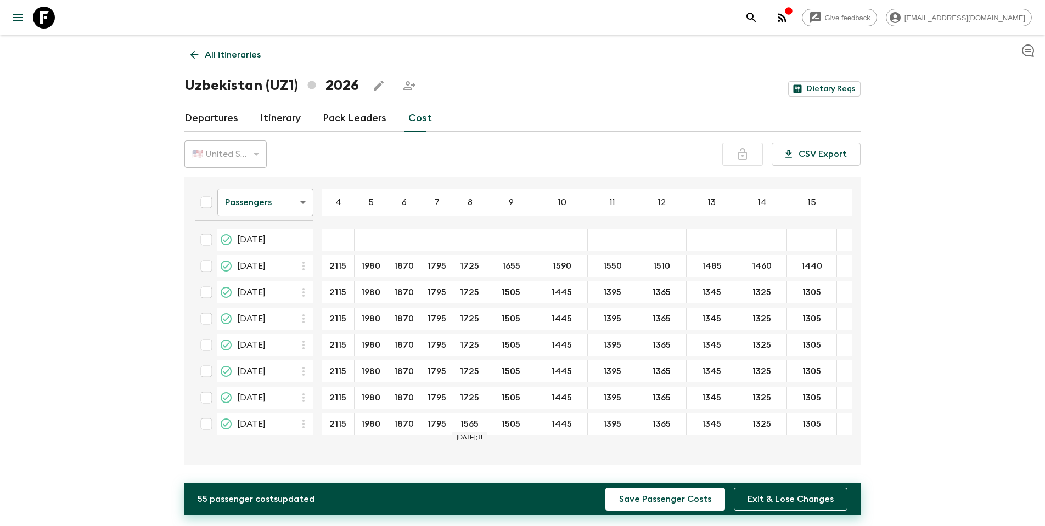
type input "1725"
click at [521, 267] on input "1655" at bounding box center [510, 266] width 45 height 13
drag, startPoint x: 522, startPoint y: 266, endPoint x: 500, endPoint y: 266, distance: 21.9
click at [500, 266] on input "1655" at bounding box center [510, 266] width 45 height 13
type input "1655"
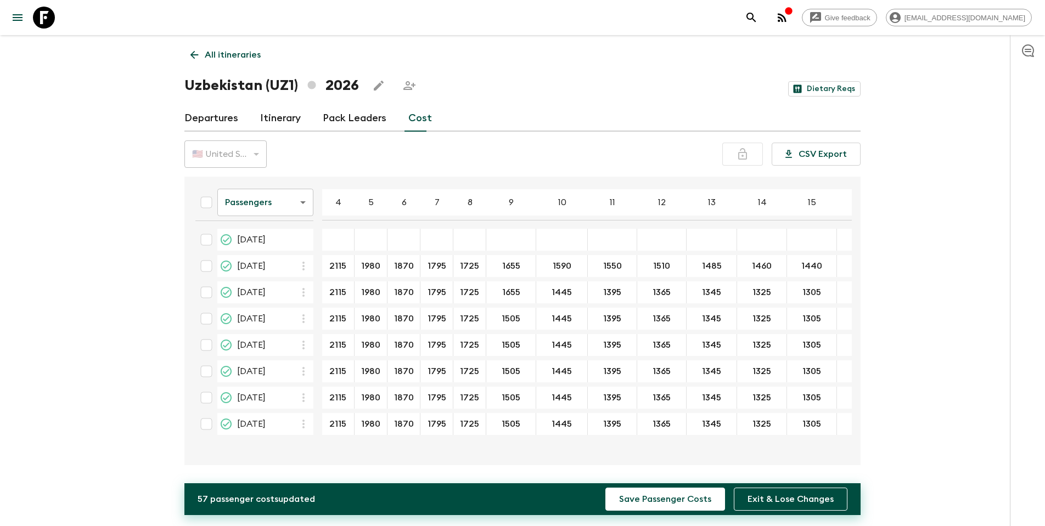
type input "1655"
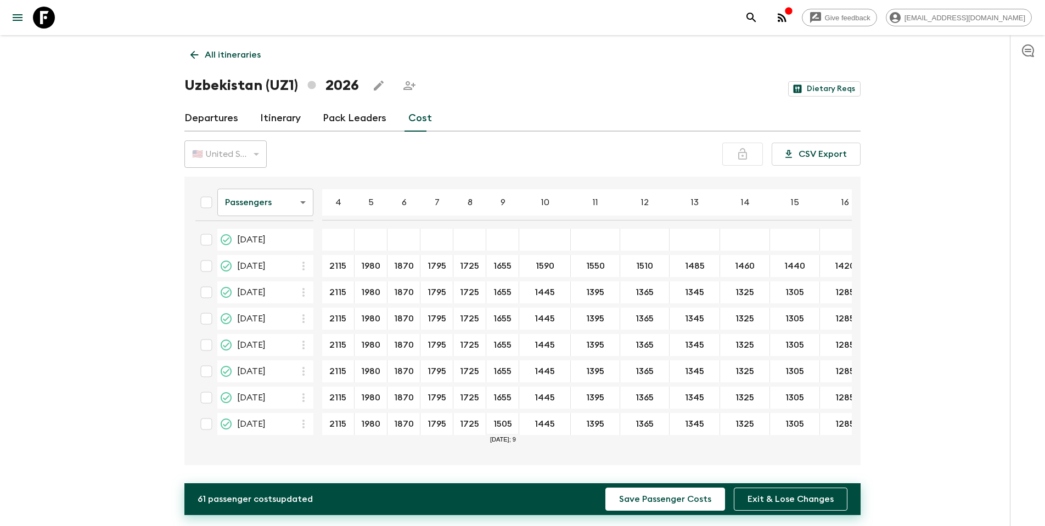
type input "1655"
drag, startPoint x: 553, startPoint y: 426, endPoint x: 533, endPoint y: 426, distance: 20.3
click at [556, 267] on input "1590" at bounding box center [544, 266] width 47 height 13
drag, startPoint x: 560, startPoint y: 266, endPoint x: 529, endPoint y: 267, distance: 30.2
click at [529, 267] on input "1590" at bounding box center [544, 266] width 47 height 13
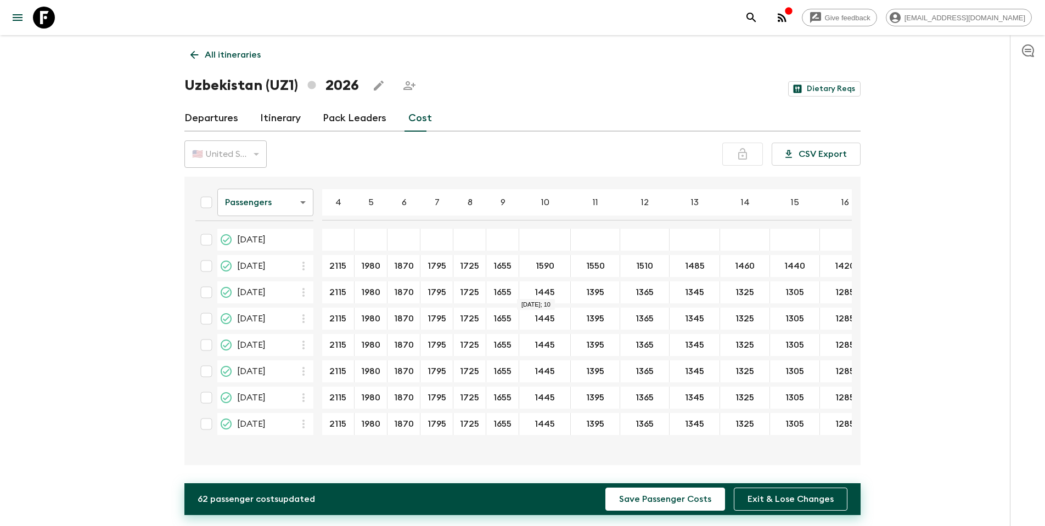
type input "1590"
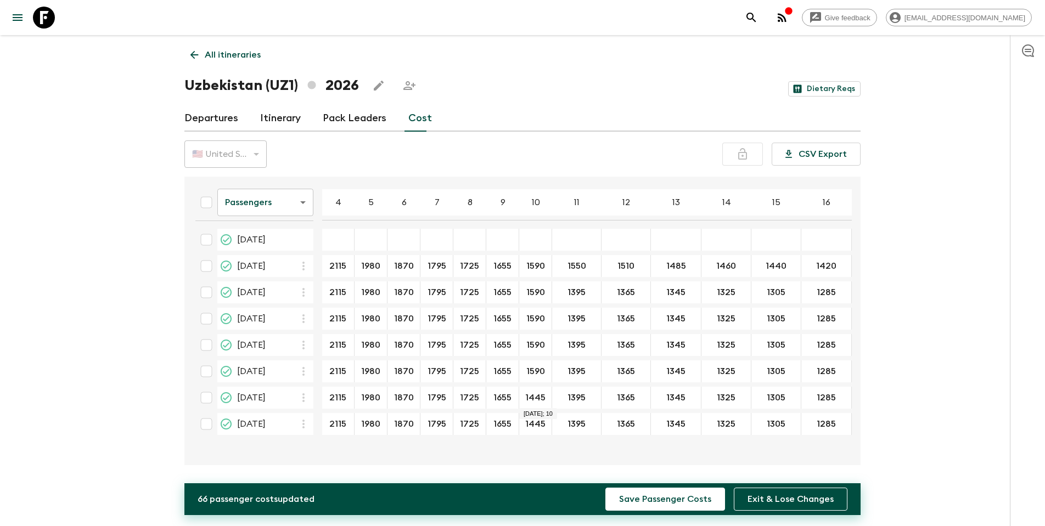
type input "1590"
click at [538, 423] on input "1445" at bounding box center [535, 424] width 28 height 13
paste input "590"
type input "1590"
click at [583, 266] on input "1550" at bounding box center [576, 266] width 44 height 13
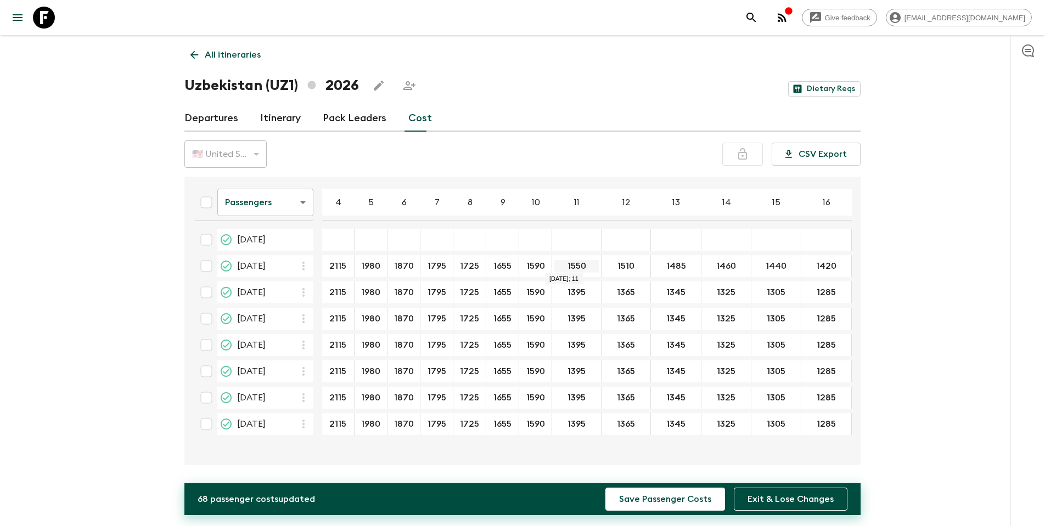
drag, startPoint x: 586, startPoint y: 266, endPoint x: 563, endPoint y: 266, distance: 23.0
click at [563, 266] on input "1550" at bounding box center [576, 266] width 44 height 13
type input "1550"
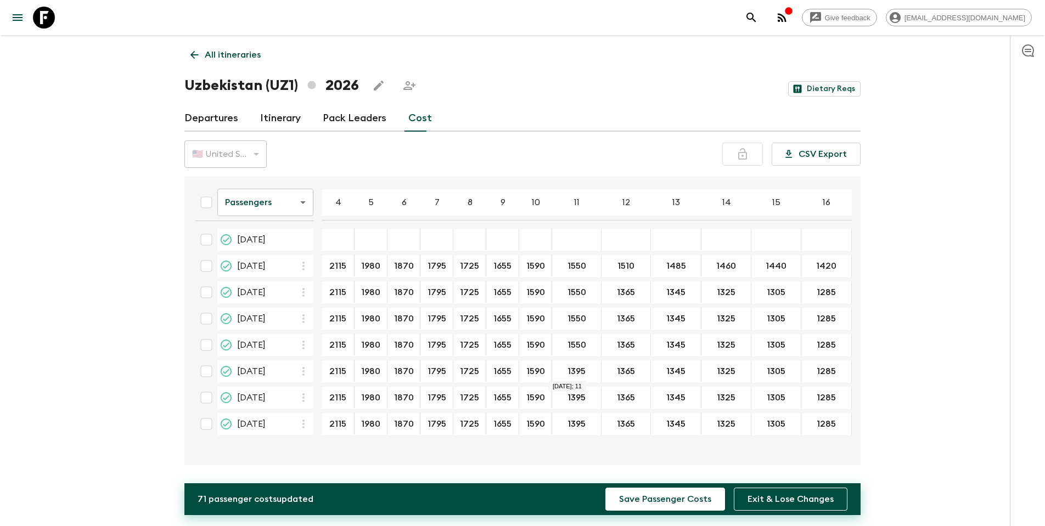
type input "1550"
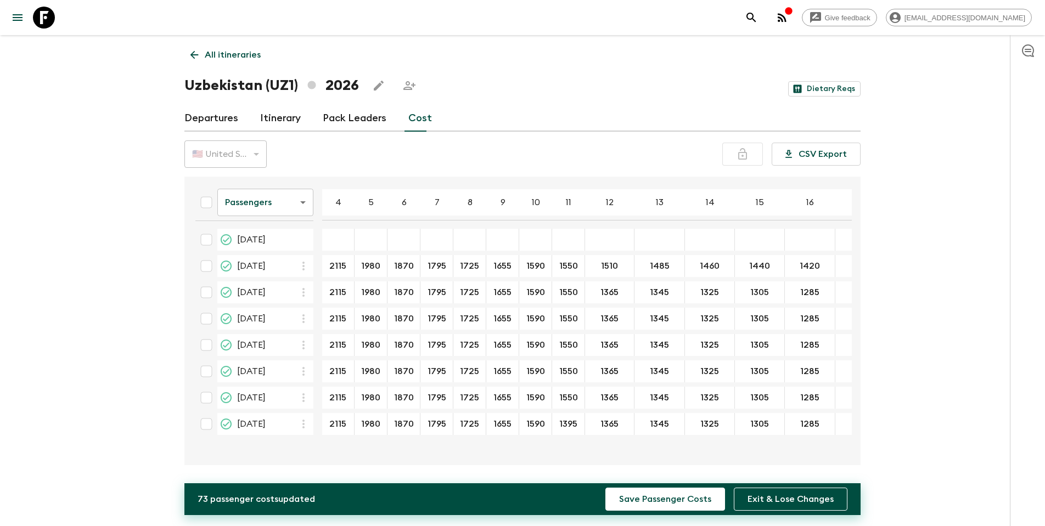
type input "1550"
type input "1510"
click at [610, 319] on input "1365" at bounding box center [609, 319] width 44 height 13
paste input "510"
type input "1510"
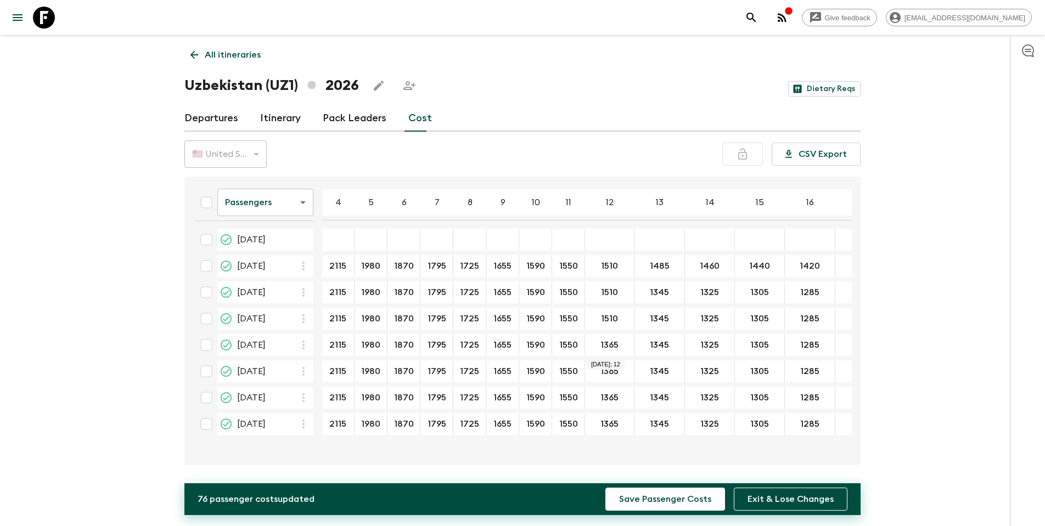
type input "1510"
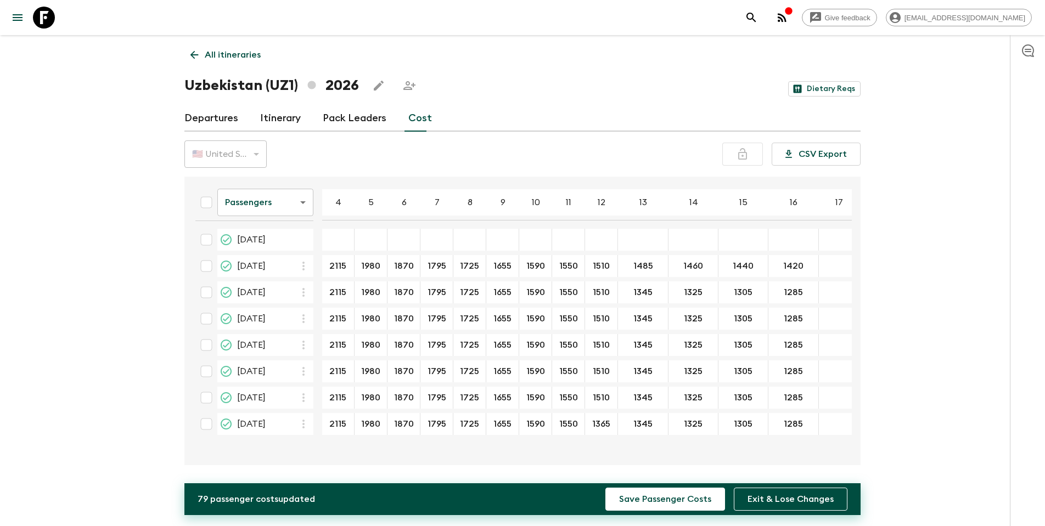
type input "1510"
click at [655, 269] on input "1485" at bounding box center [643, 266] width 46 height 13
drag, startPoint x: 653, startPoint y: 265, endPoint x: 632, endPoint y: 265, distance: 21.9
click at [632, 265] on input "1485" at bounding box center [643, 266] width 46 height 13
type input "1485"
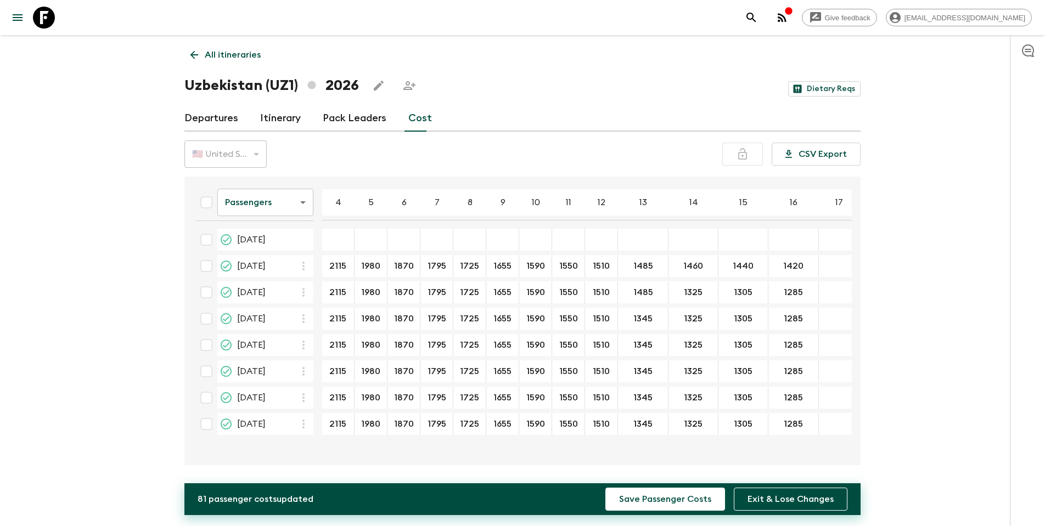
type input "1485"
click at [644, 351] on input "1345" at bounding box center [643, 345] width 46 height 13
type input "1485"
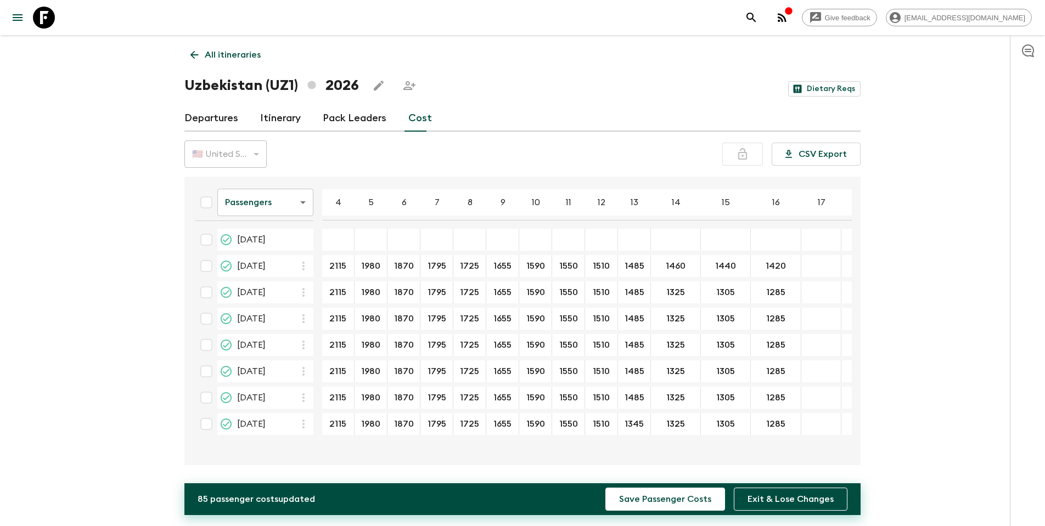
type input "1485"
click at [687, 269] on input "1460" at bounding box center [675, 266] width 45 height 13
drag, startPoint x: 687, startPoint y: 267, endPoint x: 664, endPoint y: 267, distance: 23.0
click at [664, 267] on input "1460" at bounding box center [675, 266] width 45 height 13
paste input "85"
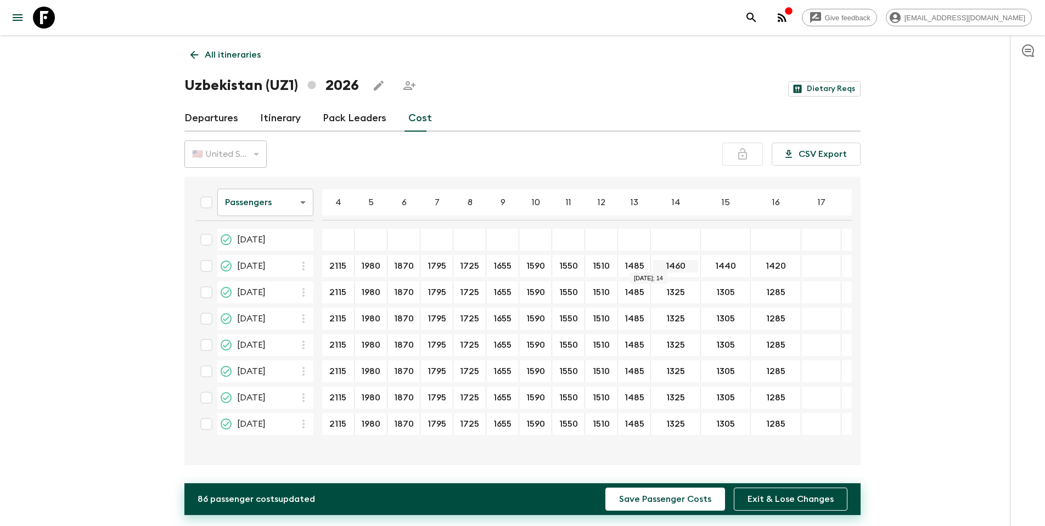
drag, startPoint x: 687, startPoint y: 265, endPoint x: 656, endPoint y: 265, distance: 30.7
click at [656, 265] on input "1460" at bounding box center [675, 266] width 45 height 13
type input "1460"
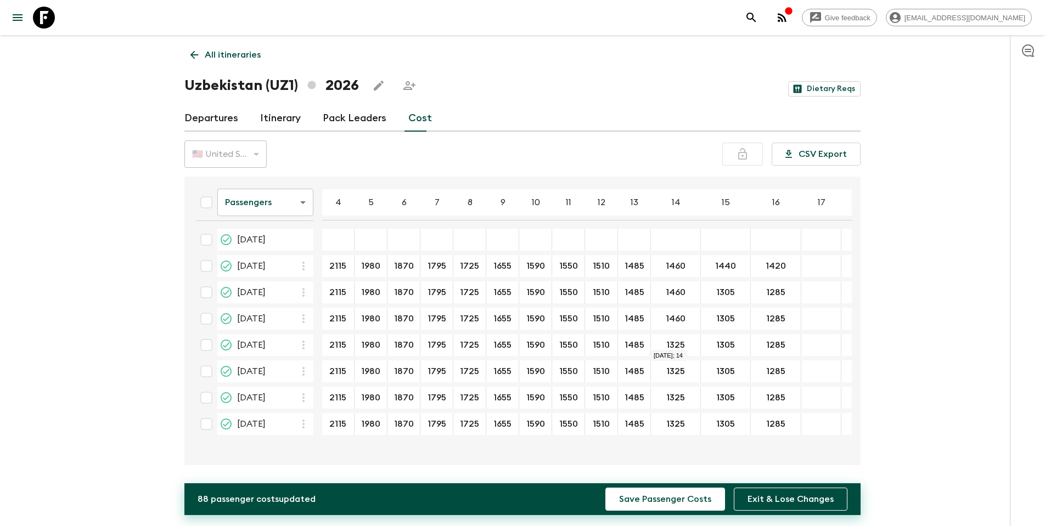
type input "1460"
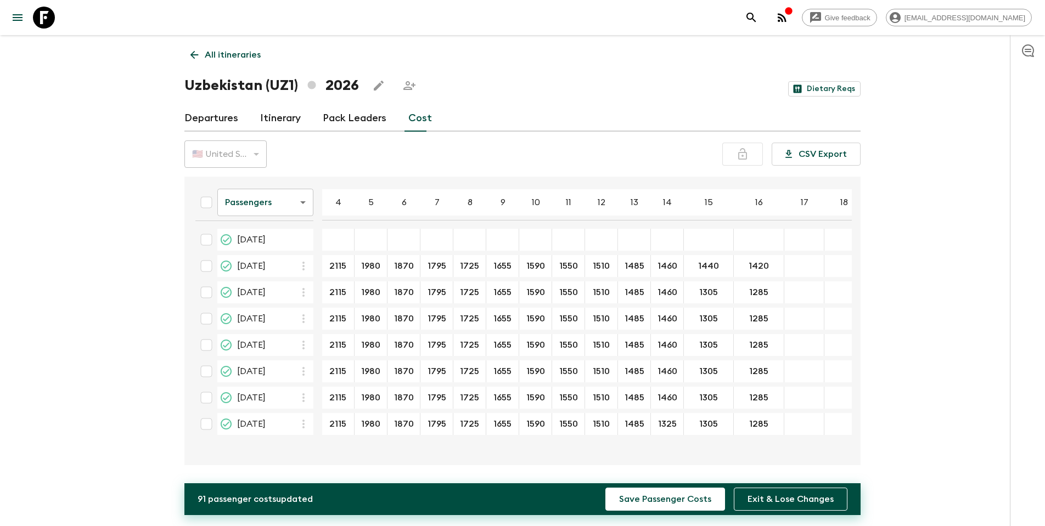
type input "1460"
click at [723, 263] on input "1440" at bounding box center [708, 266] width 45 height 13
drag, startPoint x: 723, startPoint y: 263, endPoint x: 689, endPoint y: 263, distance: 33.5
click at [689, 263] on input "1440" at bounding box center [708, 266] width 45 height 13
click at [708, 295] on input "1305" at bounding box center [708, 292] width 45 height 13
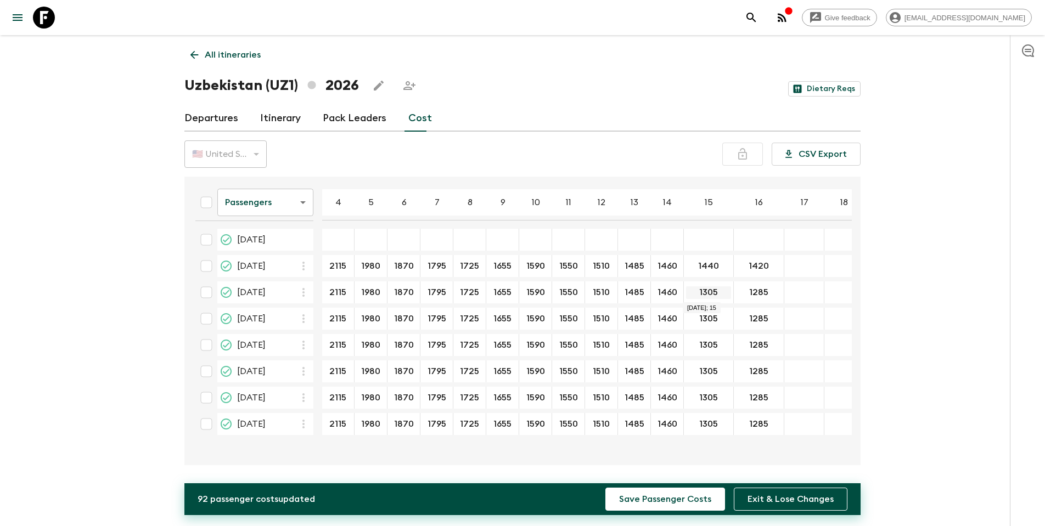
paste input "440"
type input "1440"
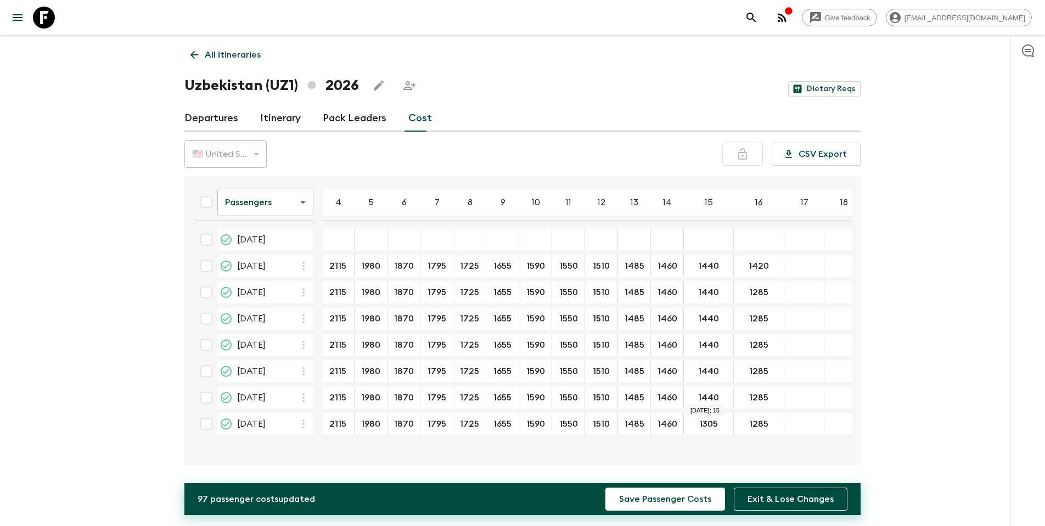
type input "1440"
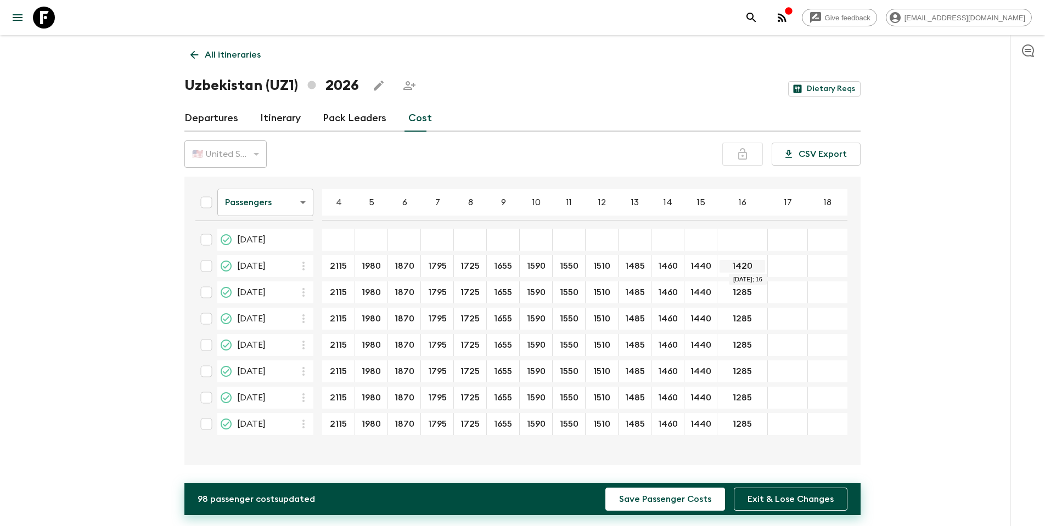
click at [756, 266] on input "1420" at bounding box center [742, 266] width 46 height 13
drag, startPoint x: 754, startPoint y: 266, endPoint x: 717, endPoint y: 266, distance: 37.9
click at [717, 266] on tr "[DATE] 2115 ​ 1980 ​ 1870 ​ 1795 ​ 1725 ​ 1655 ​ 1590 ​ 1550 ​ 1510 ​ 1485 ​ 14…" at bounding box center [517, 266] width 661 height 22
type input "1420"
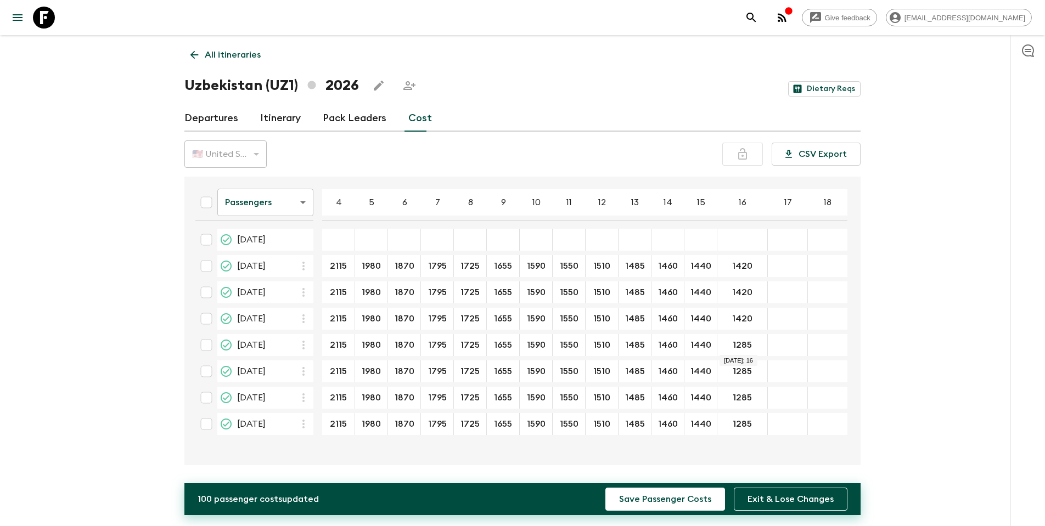
type input "1420"
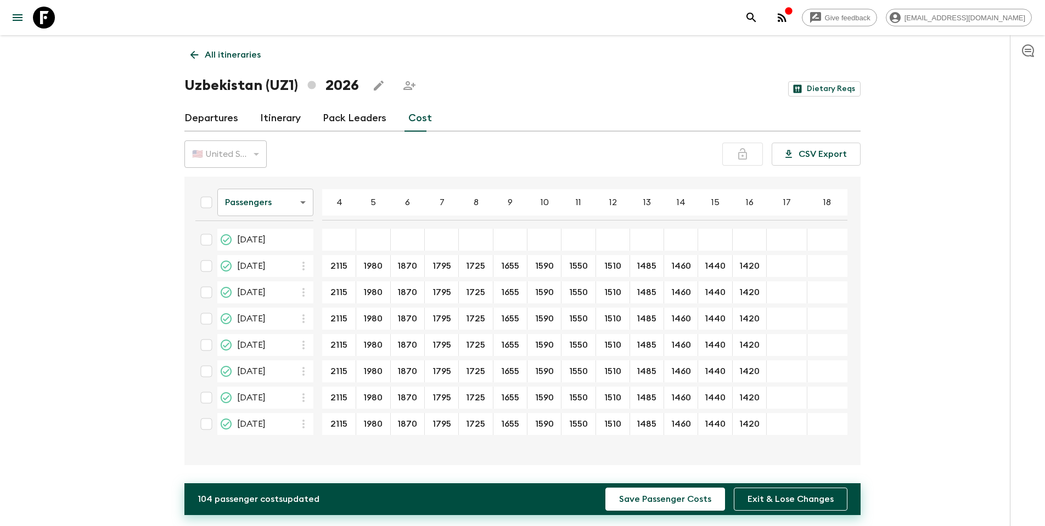
type input "1420"
click at [344, 241] on input "24 Apr 2026; 4" at bounding box center [338, 240] width 29 height 13
type input "1692"
click at [384, 240] on input "24 Apr 2026; 5" at bounding box center [372, 240] width 29 height 13
click at [384, 240] on input "1585" at bounding box center [372, 240] width 29 height 13
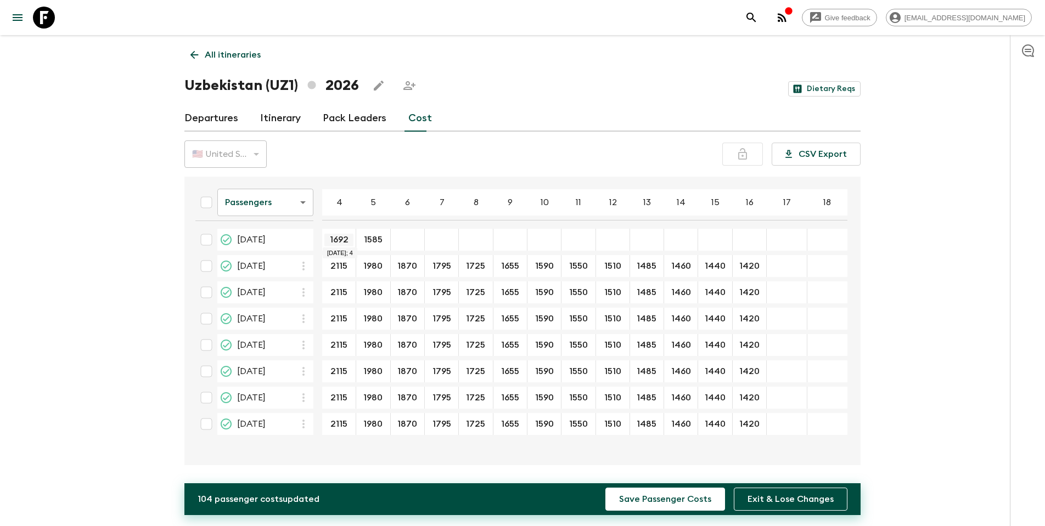
type input "1585"
click at [346, 240] on input "1692" at bounding box center [338, 240] width 29 height 13
type input "1695"
click at [404, 238] on input "24 Apr 2026; 6" at bounding box center [407, 240] width 29 height 13
type input "1495"
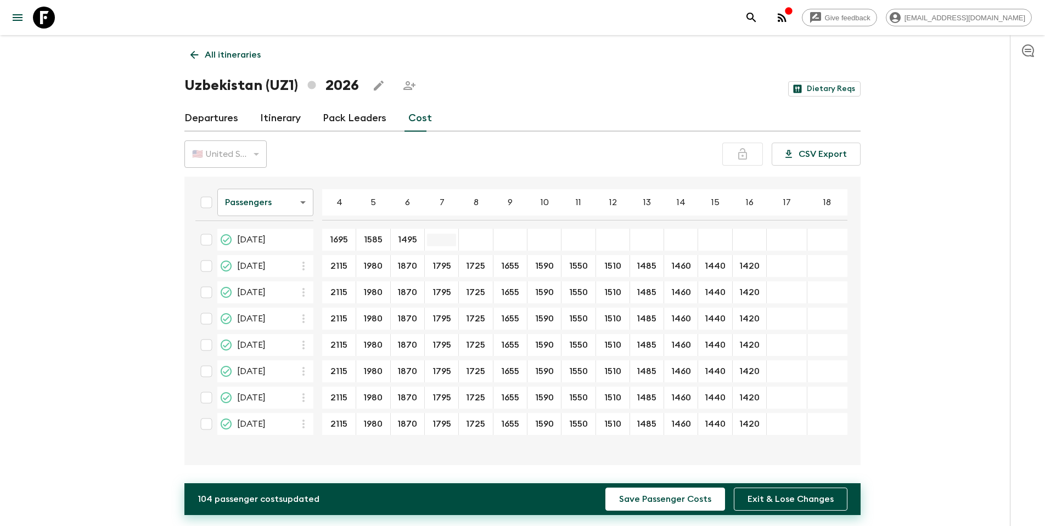
click at [444, 239] on input "24 Apr 2026; 7" at bounding box center [441, 240] width 29 height 13
type input "1435"
click at [476, 241] on input "24 Apr 2026; 8" at bounding box center [475, 240] width 29 height 13
type input "1380"
click at [510, 241] on input "24 Apr 2026; 9" at bounding box center [509, 240] width 29 height 13
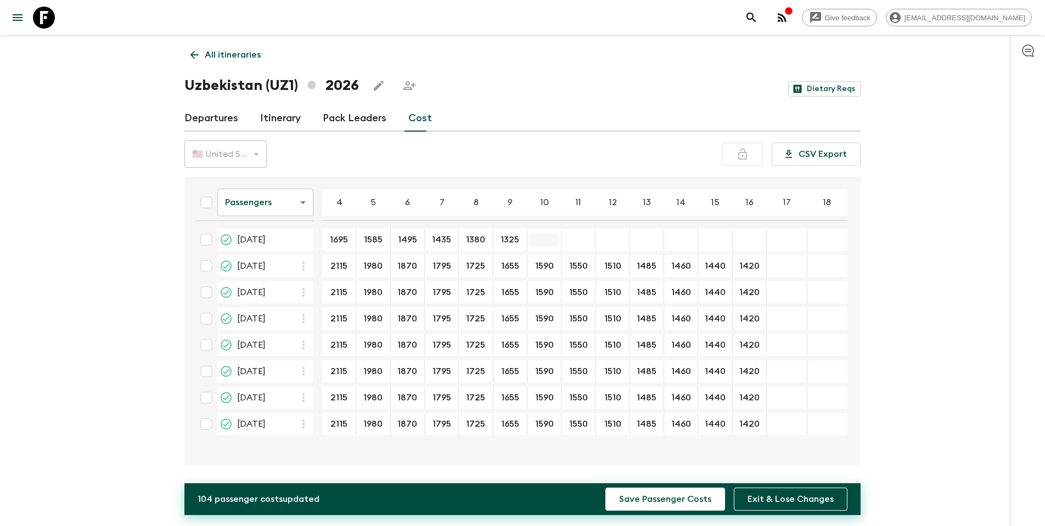
type input "1325"
click at [544, 243] on input "24 Apr 2026; 10" at bounding box center [543, 240] width 29 height 13
type input "1275"
click at [576, 241] on input "24 Apr 2026; 11" at bounding box center [577, 240] width 29 height 13
type input "1240"
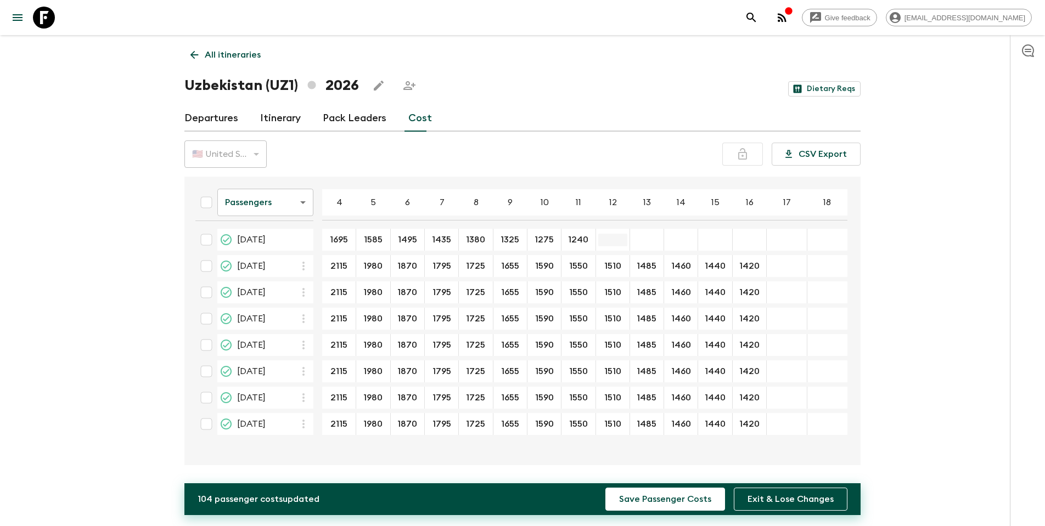
click at [610, 243] on input "24 Apr 2026; 12" at bounding box center [612, 240] width 29 height 13
type input "1210"
click at [639, 244] on input "24 Apr 2026; 13" at bounding box center [646, 240] width 29 height 13
type input "1185"
click at [669, 236] on input "24 Apr 2026; 14" at bounding box center [680, 240] width 29 height 13
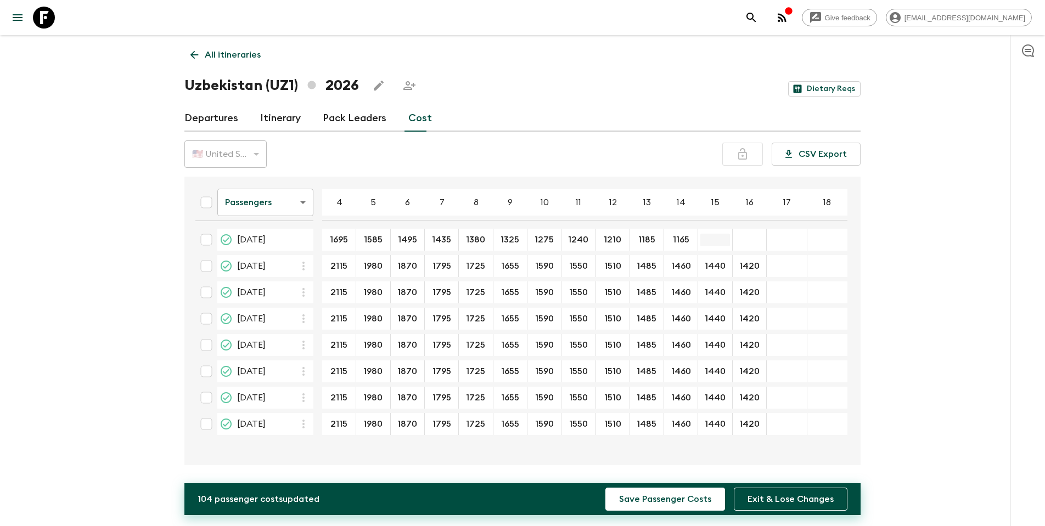
type input "1165"
click at [714, 236] on input "24 Apr 2026; 15" at bounding box center [714, 240] width 29 height 13
type input "1150"
click at [747, 239] on input "24 Apr 2026; 16" at bounding box center [749, 240] width 29 height 13
type input "1135"
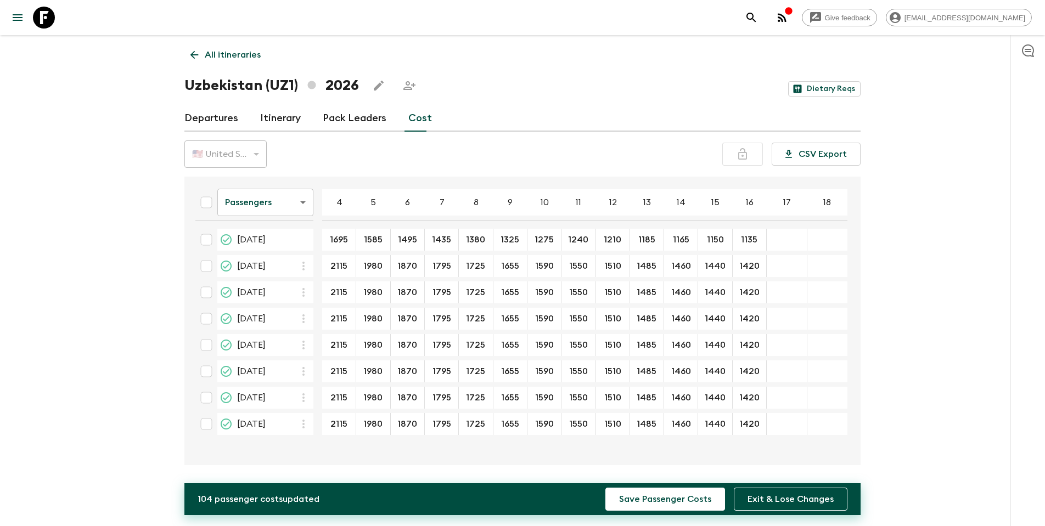
click at [839, 283] on div "12 Jun 2026; 18" at bounding box center [827, 292] width 40 height 22
click at [307, 207] on body "Give feedback [EMAIL_ADDRESS][DOMAIN_NAME] All itineraries [GEOGRAPHIC_DATA] (U…" at bounding box center [522, 263] width 1045 height 526
click at [272, 251] on li "Extras" at bounding box center [265, 247] width 96 height 18
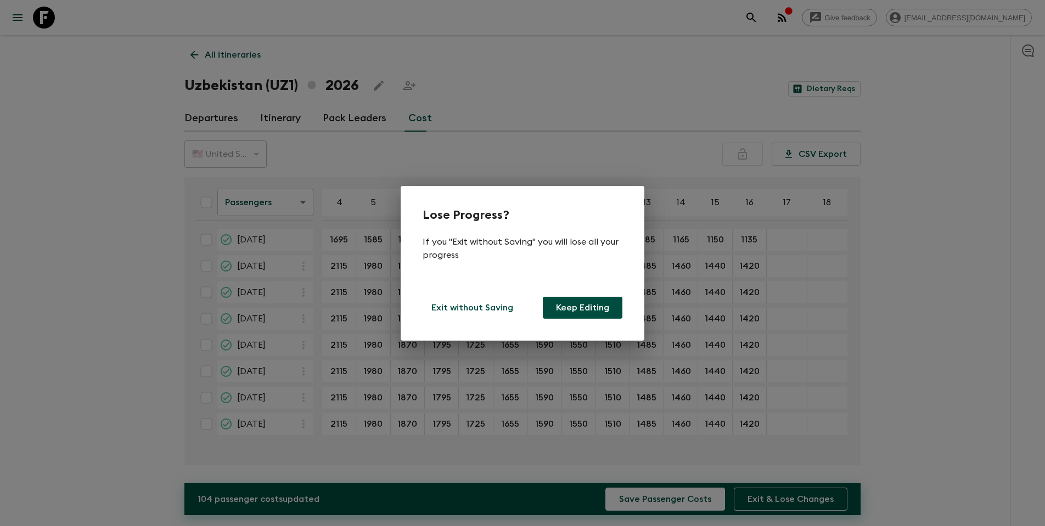
click at [585, 308] on button "Keep Editing" at bounding box center [583, 308] width 80 height 22
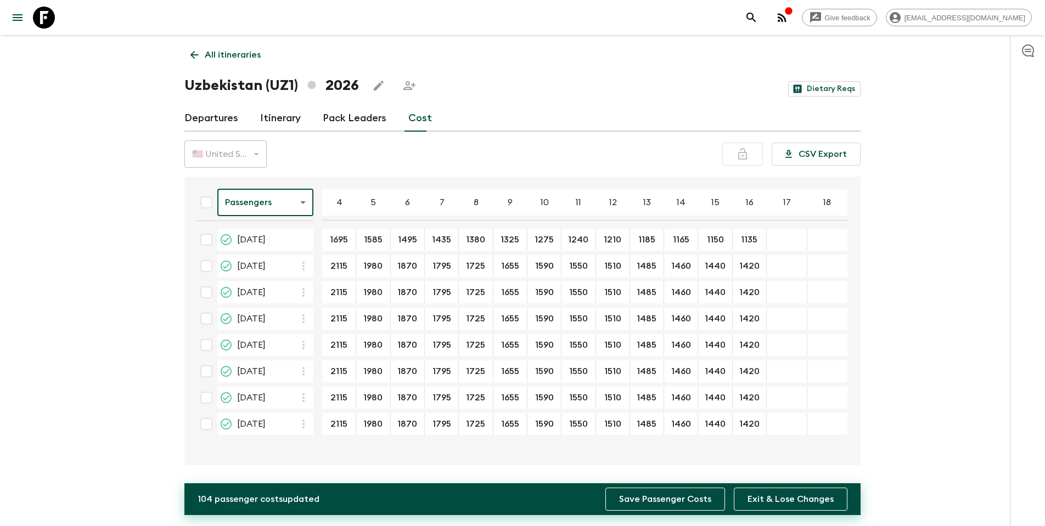
click at [668, 504] on button "Save Passenger Costs" at bounding box center [665, 499] width 120 height 23
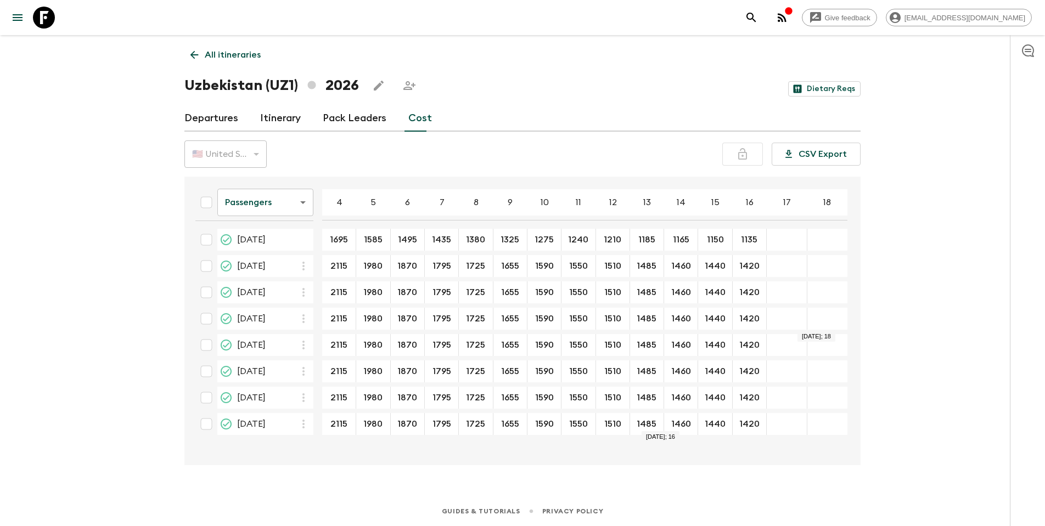
click at [824, 323] on div "04 Sep 2026; 18" at bounding box center [827, 319] width 40 height 22
click at [887, 307] on div "Give feedback [EMAIL_ADDRESS][DOMAIN_NAME] All itineraries [GEOGRAPHIC_DATA] (U…" at bounding box center [522, 263] width 1045 height 526
click at [273, 119] on link "Itinerary" at bounding box center [280, 118] width 41 height 26
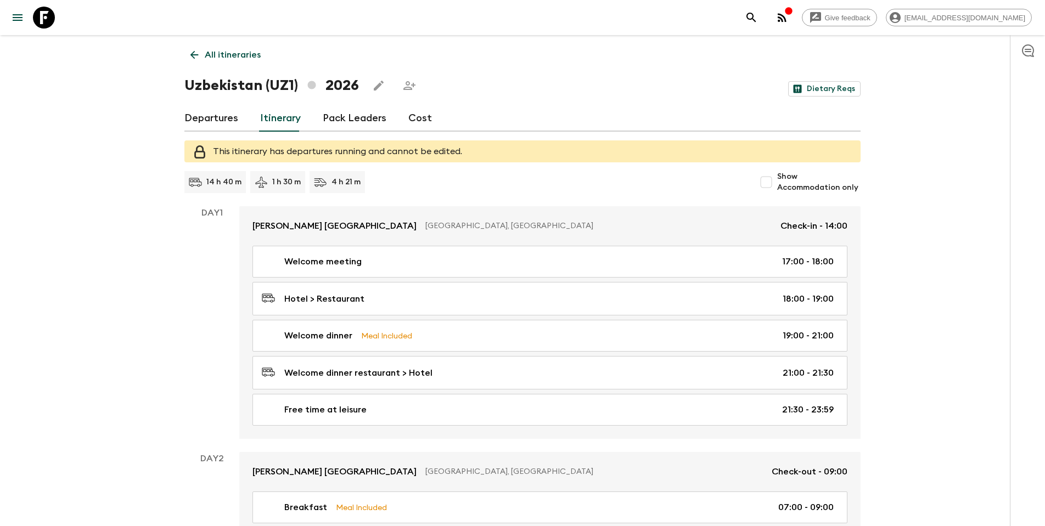
click at [413, 119] on link "Cost" at bounding box center [420, 118] width 24 height 26
